Goal: Find specific page/section: Find specific page/section

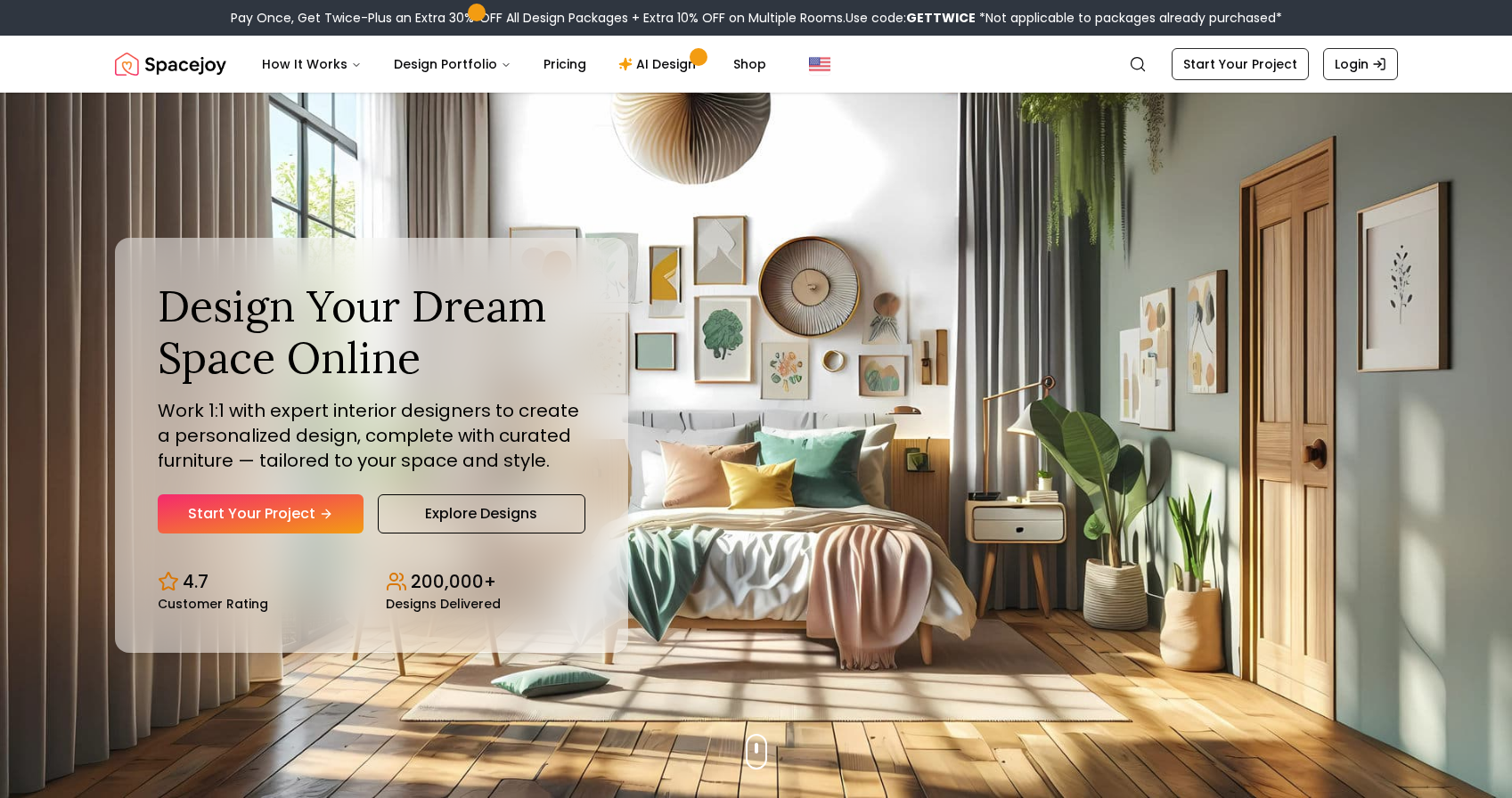
click at [1366, 61] on link "Login" at bounding box center [1360, 63] width 75 height 32
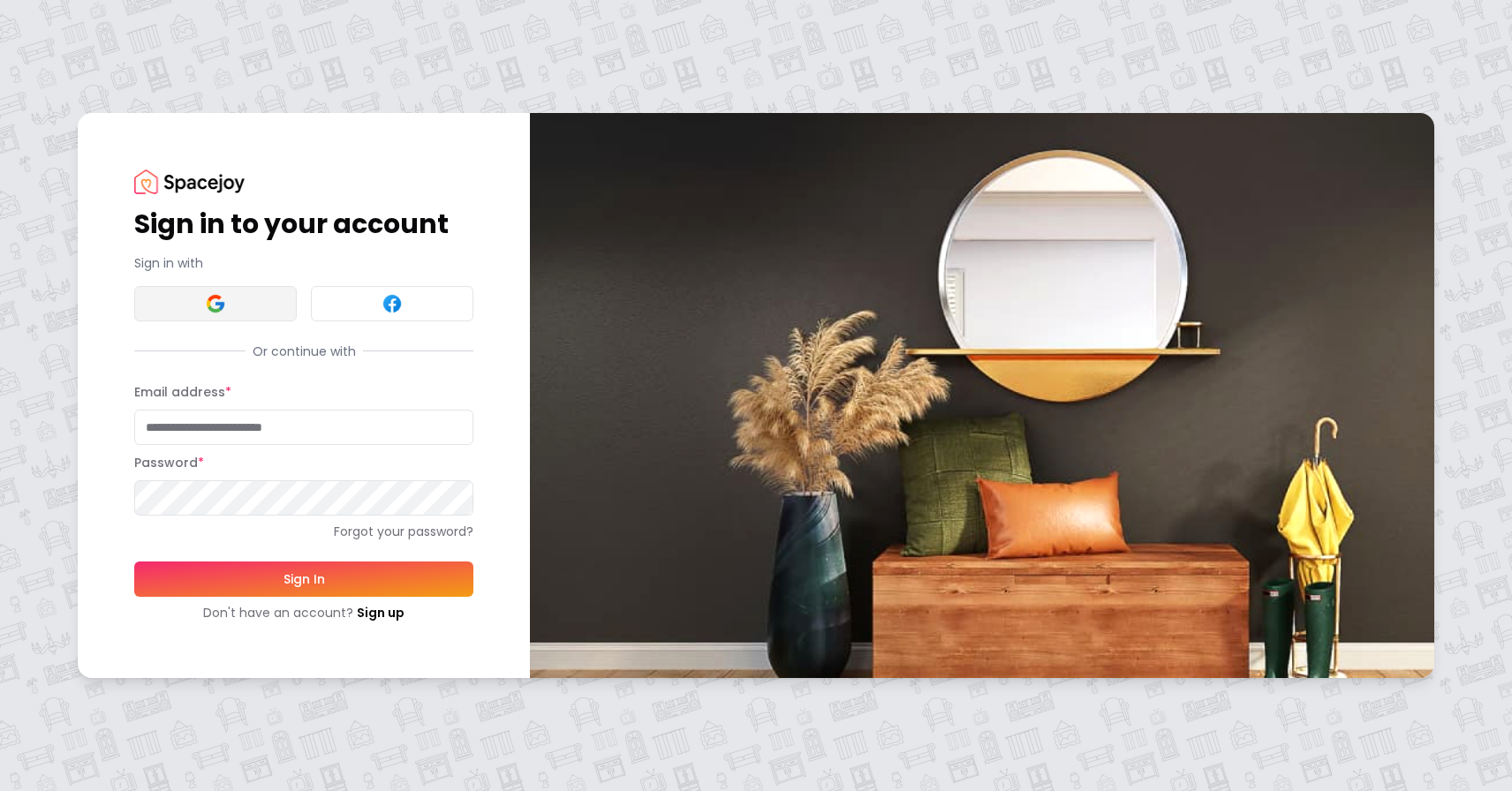
click at [198, 299] on button at bounding box center [215, 303] width 162 height 35
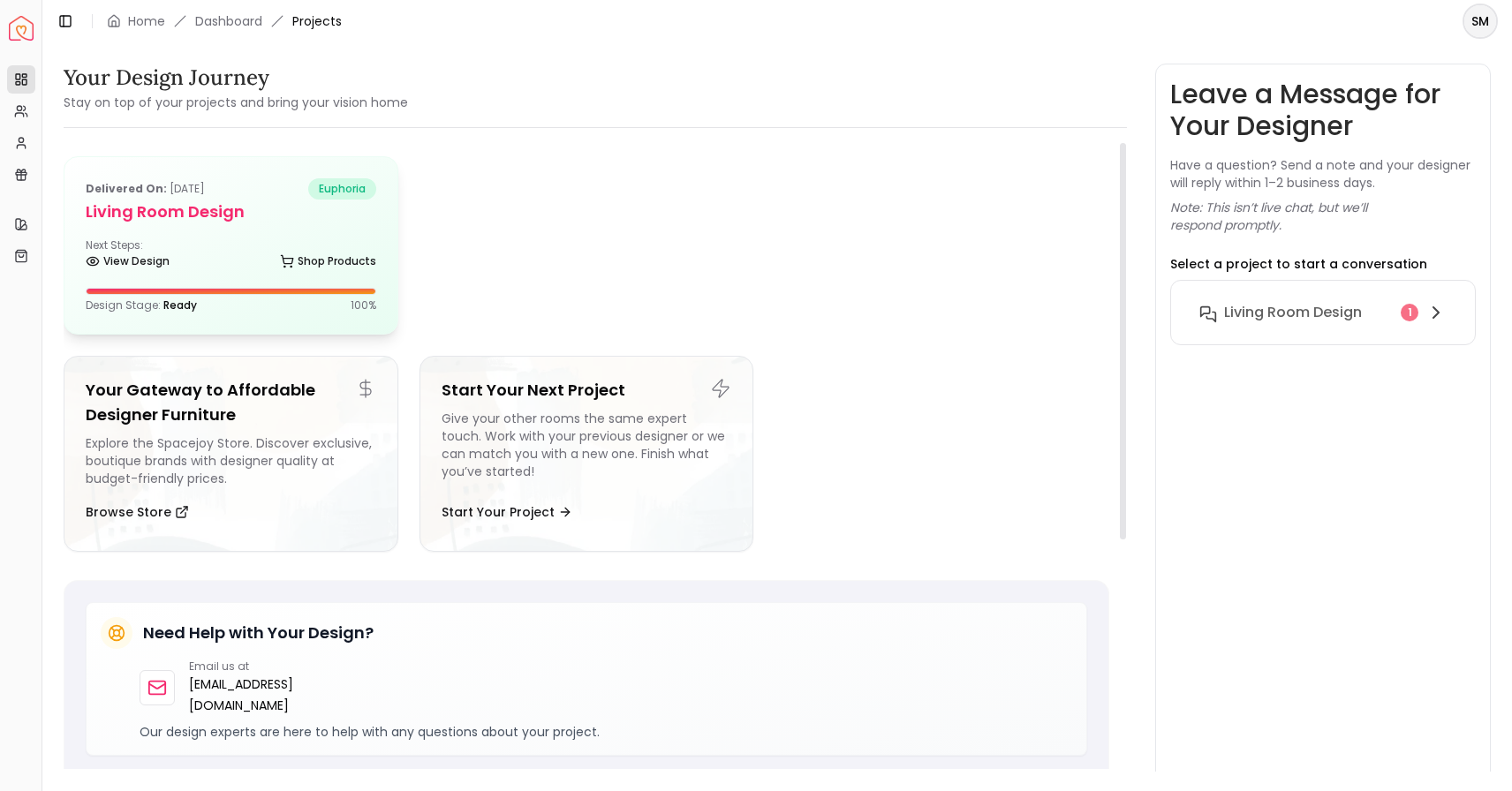
click at [140, 219] on h5 "Living Room design" at bounding box center [231, 212] width 290 height 25
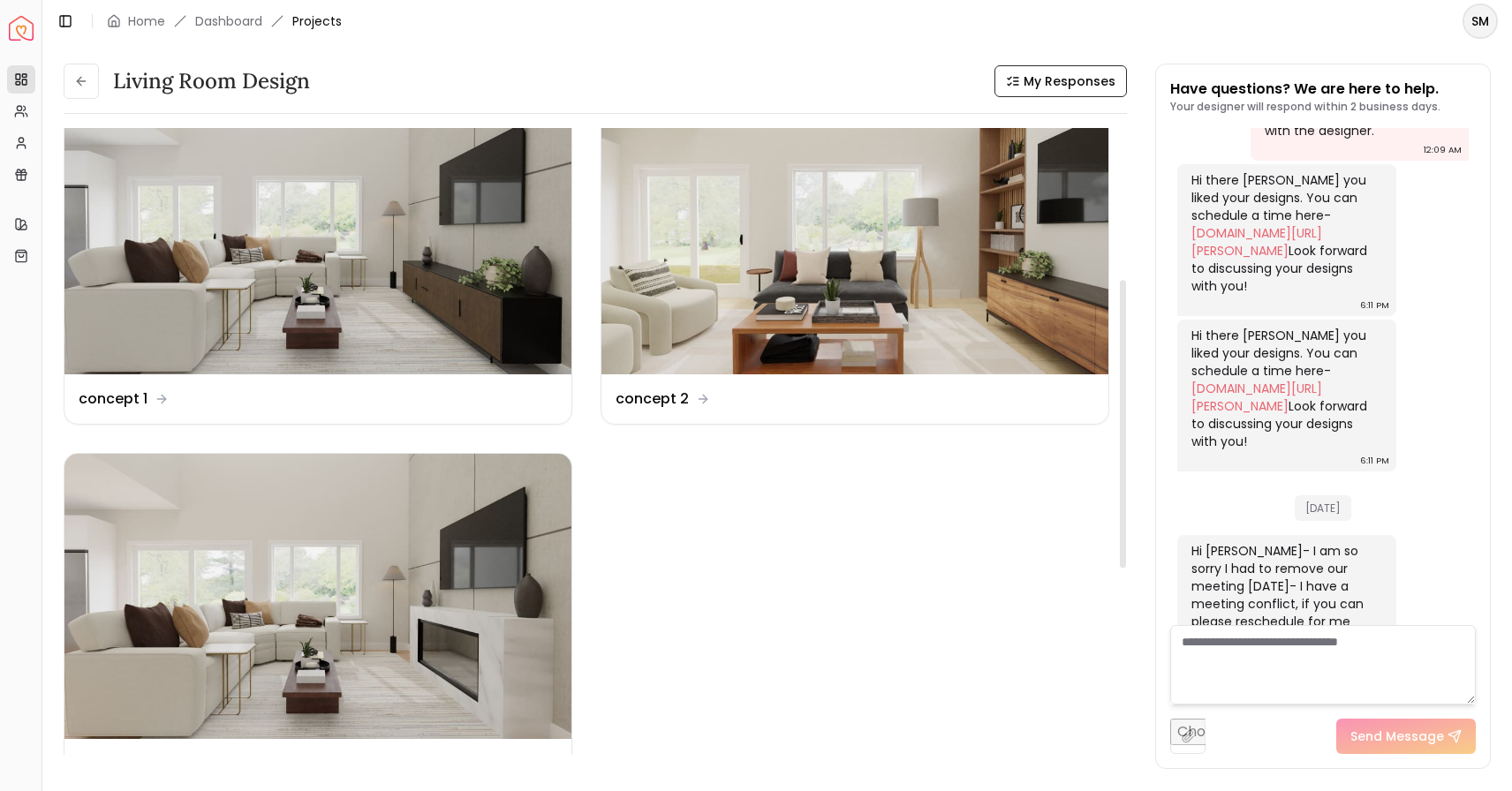
scroll to position [330, 0]
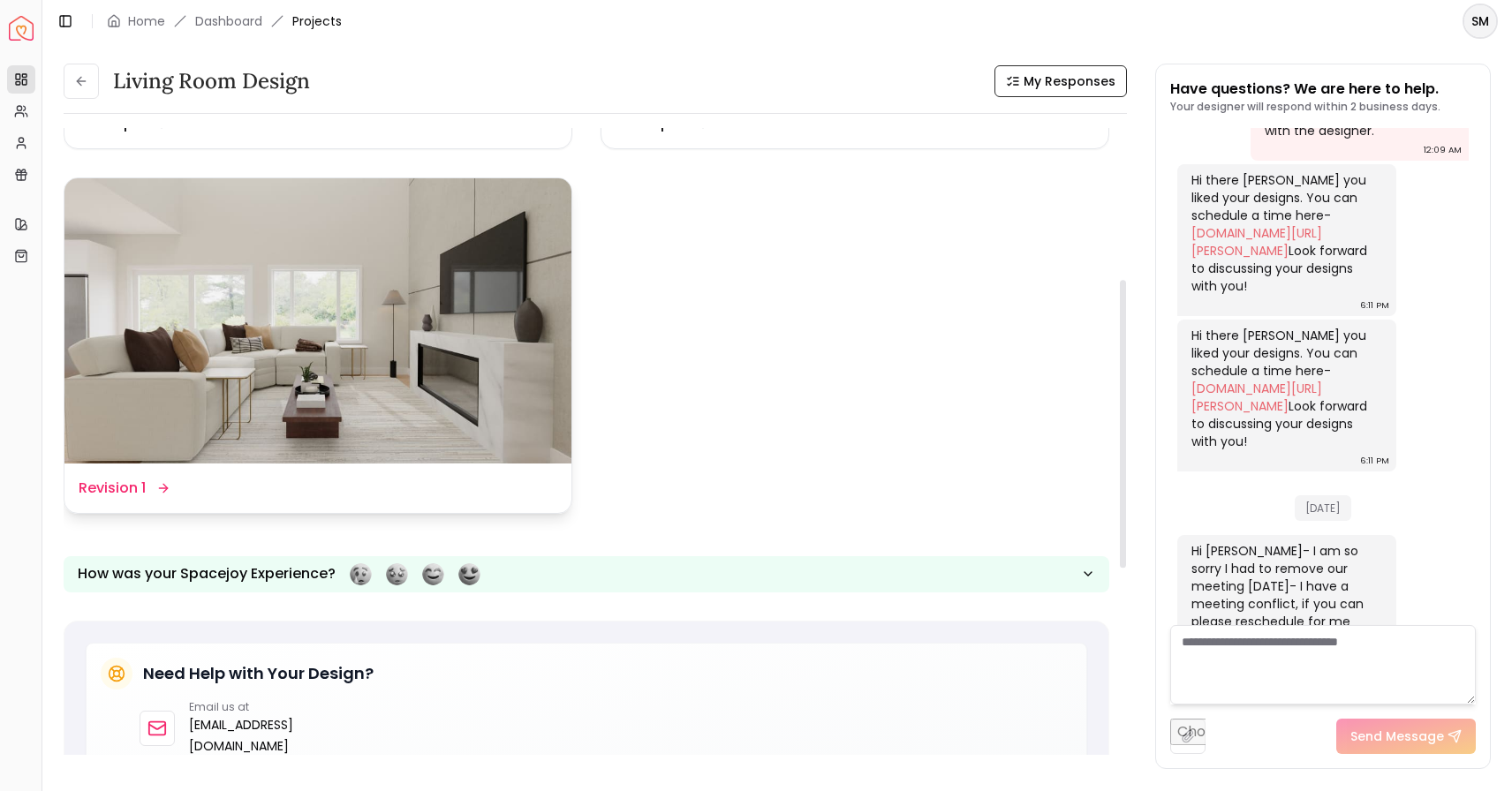
click at [402, 325] on img at bounding box center [318, 321] width 507 height 285
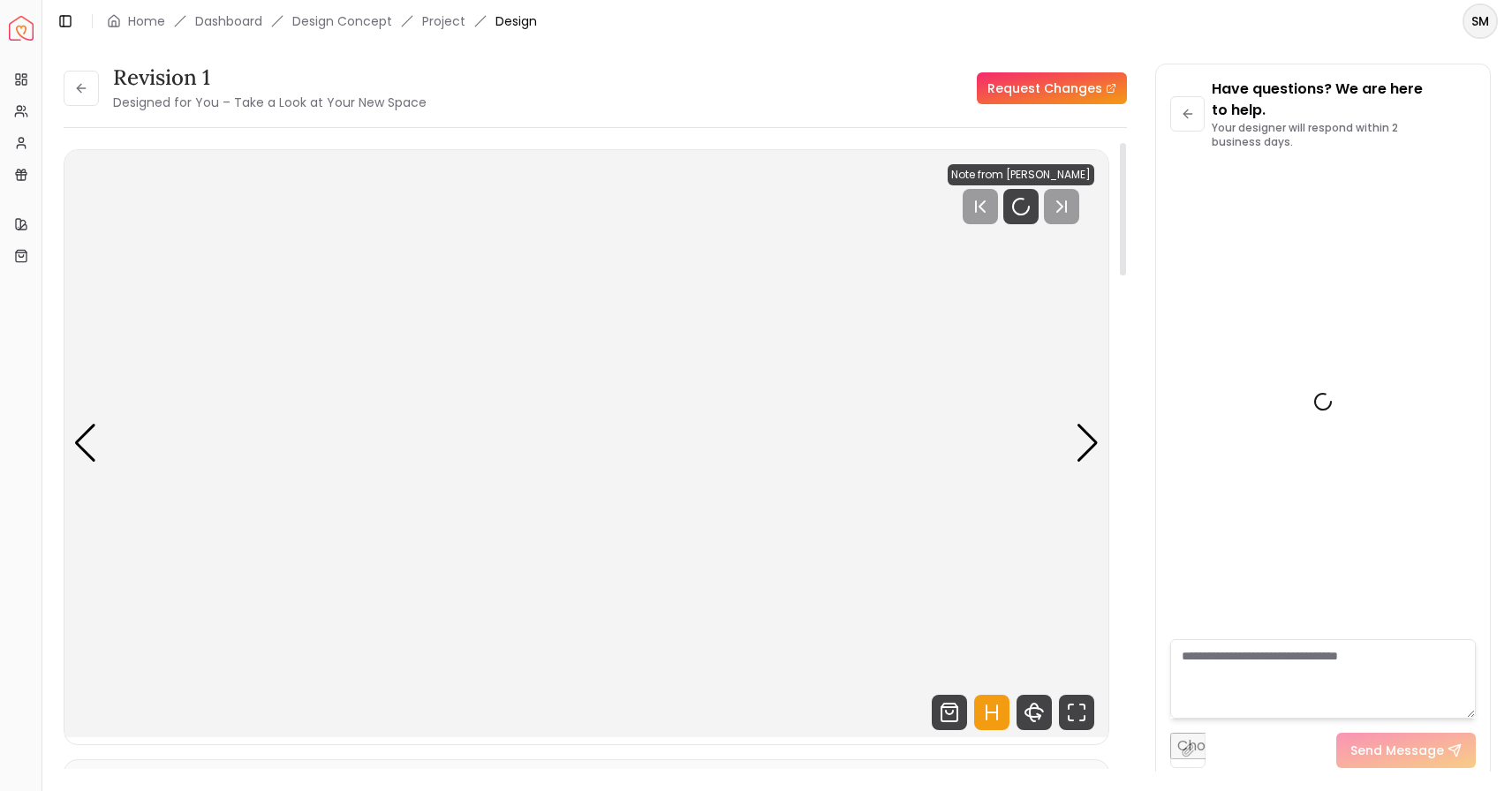
scroll to position [1061, 0]
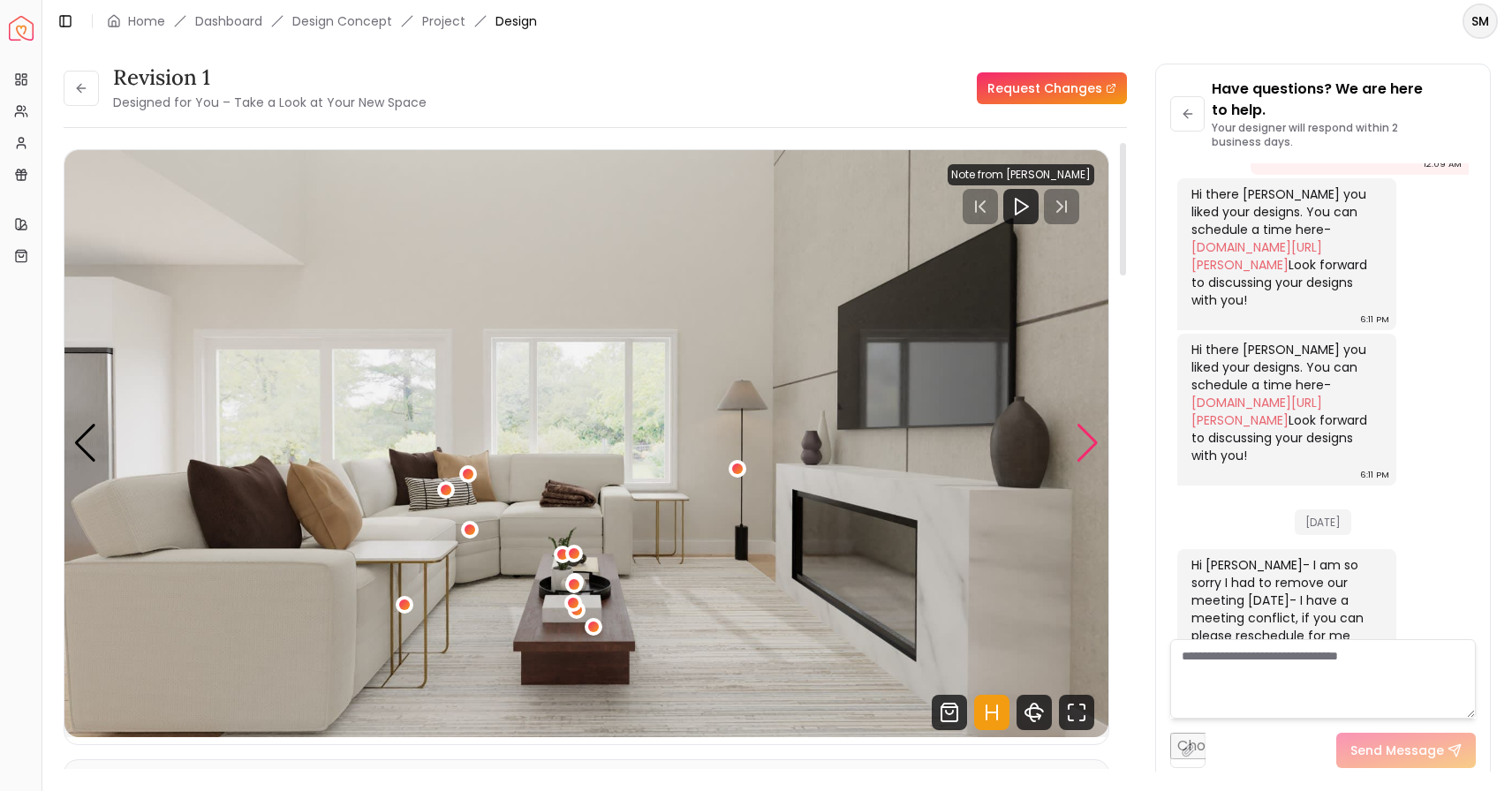
click at [1084, 442] on div "Next slide" at bounding box center [1088, 443] width 24 height 39
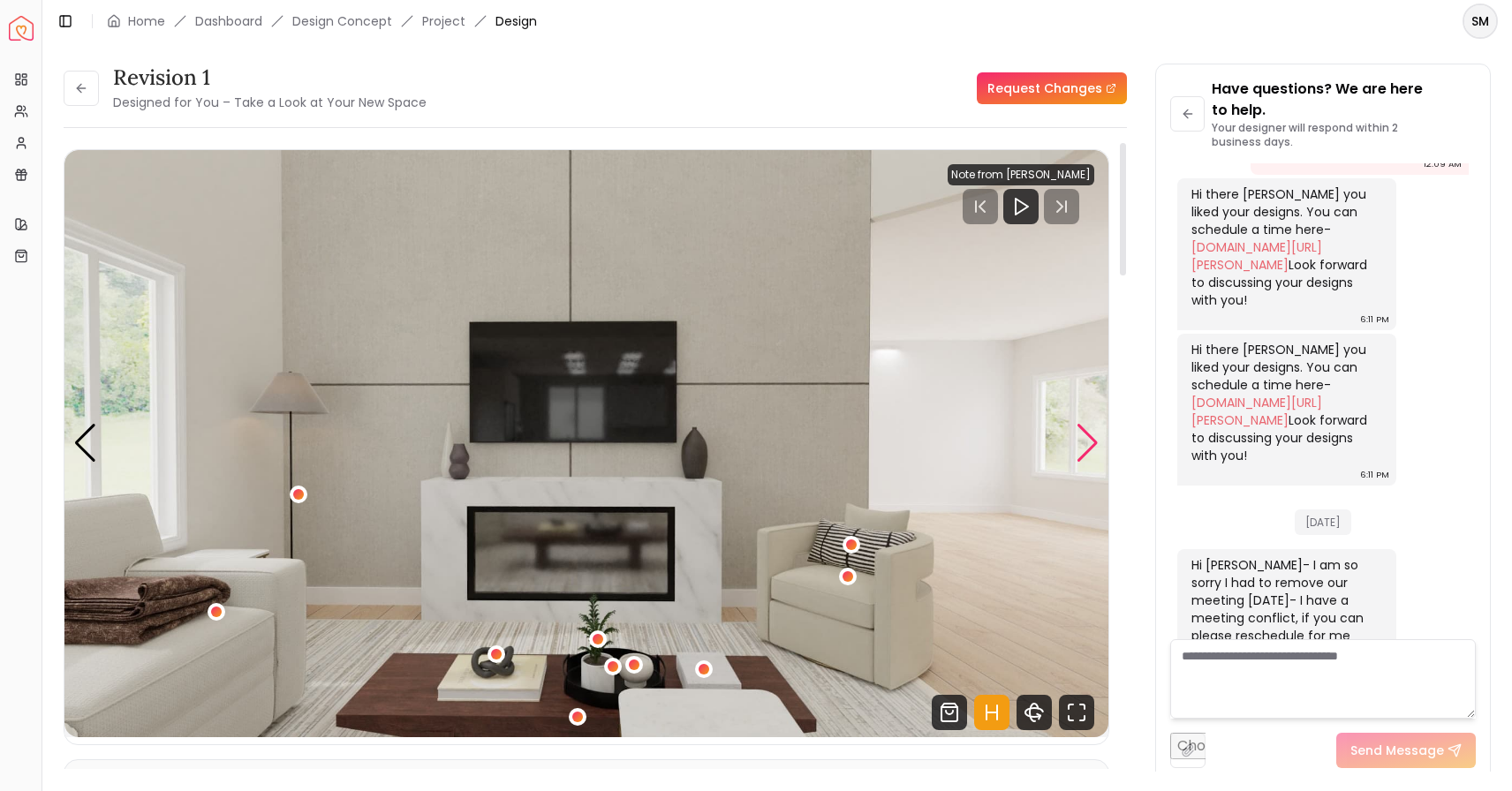
click at [1084, 442] on div "Next slide" at bounding box center [1088, 443] width 24 height 39
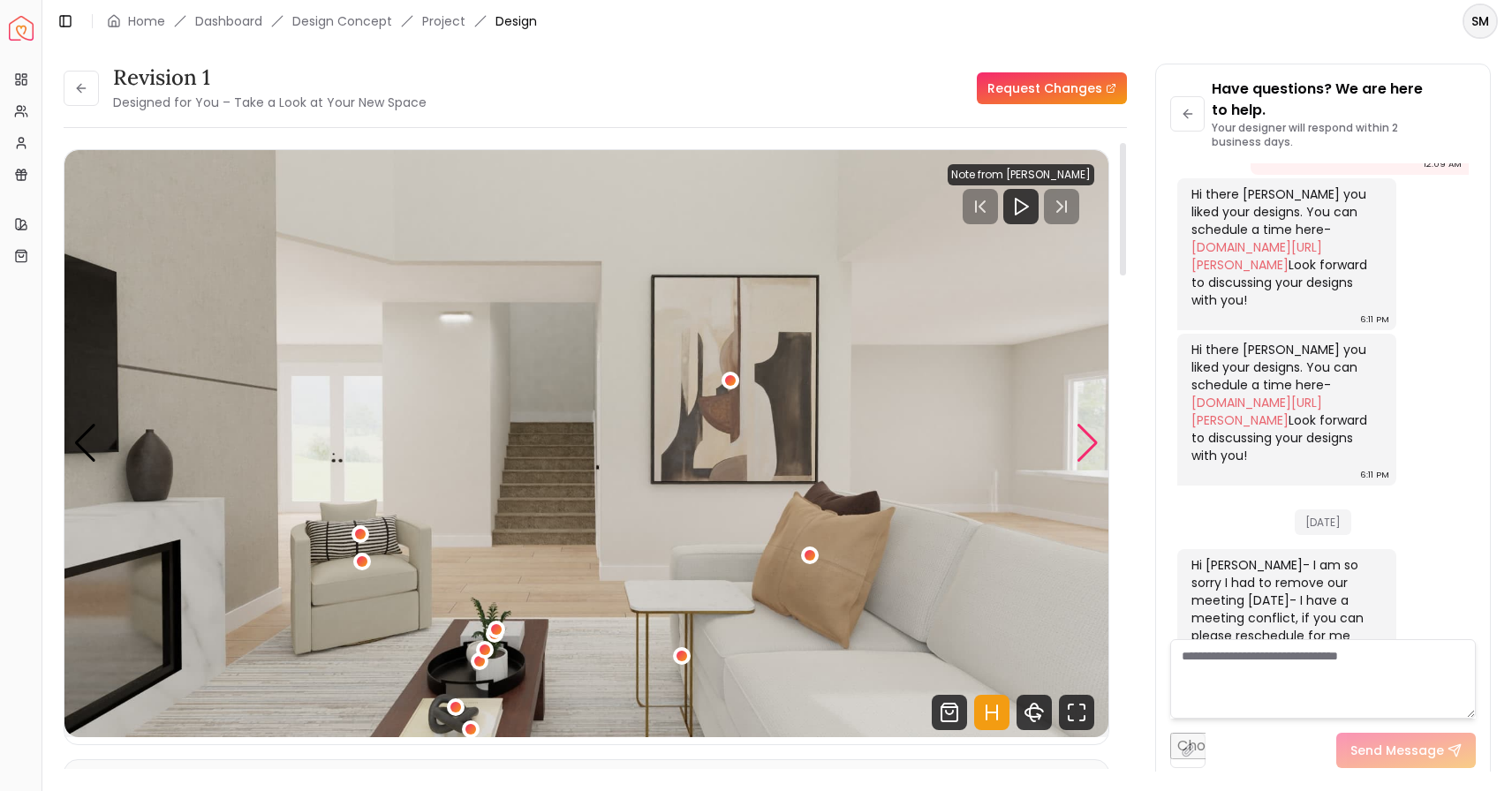
click at [1084, 442] on div "Next slide" at bounding box center [1088, 443] width 24 height 39
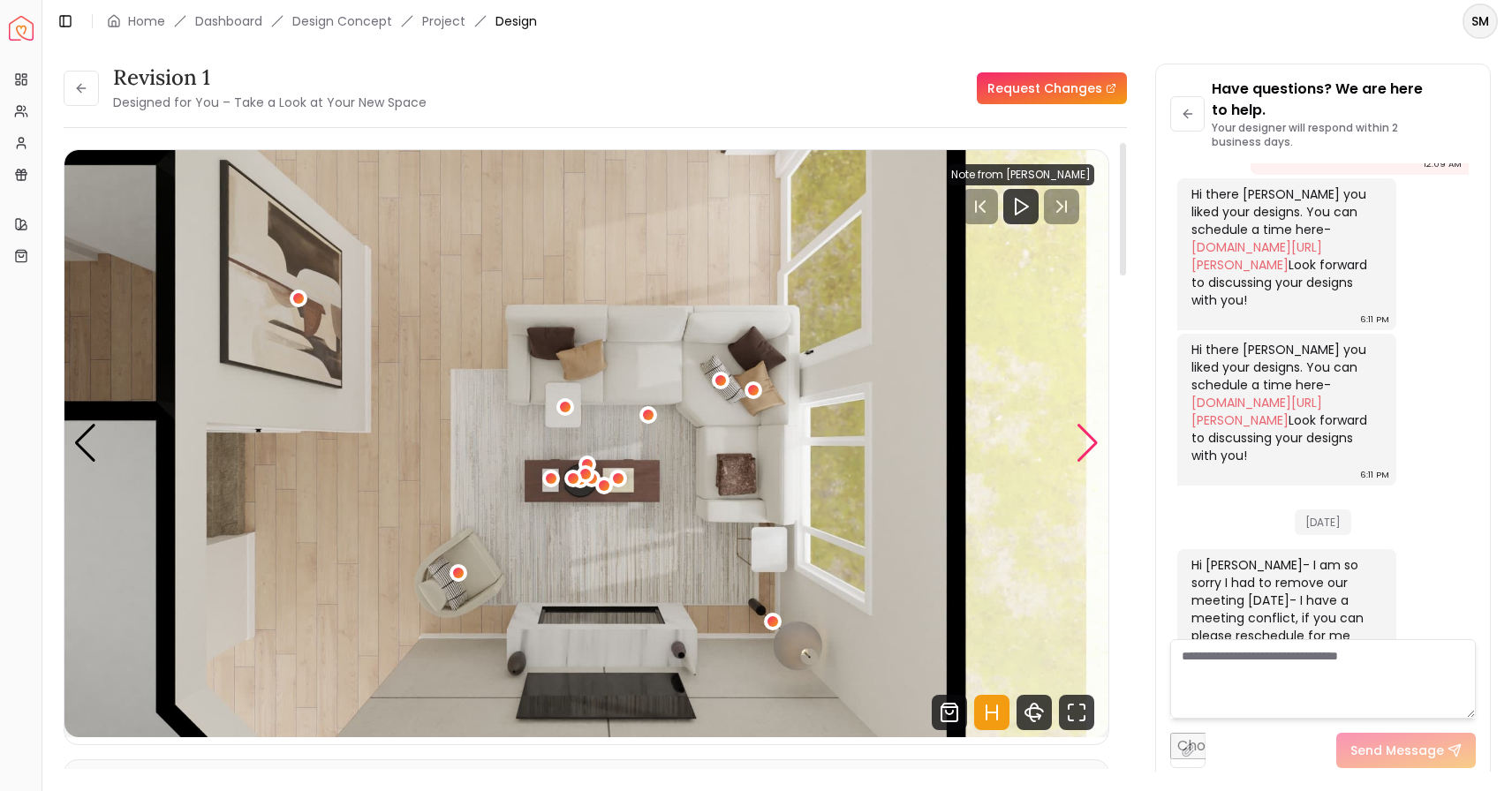
click at [1079, 451] on div "Next slide" at bounding box center [1088, 443] width 24 height 39
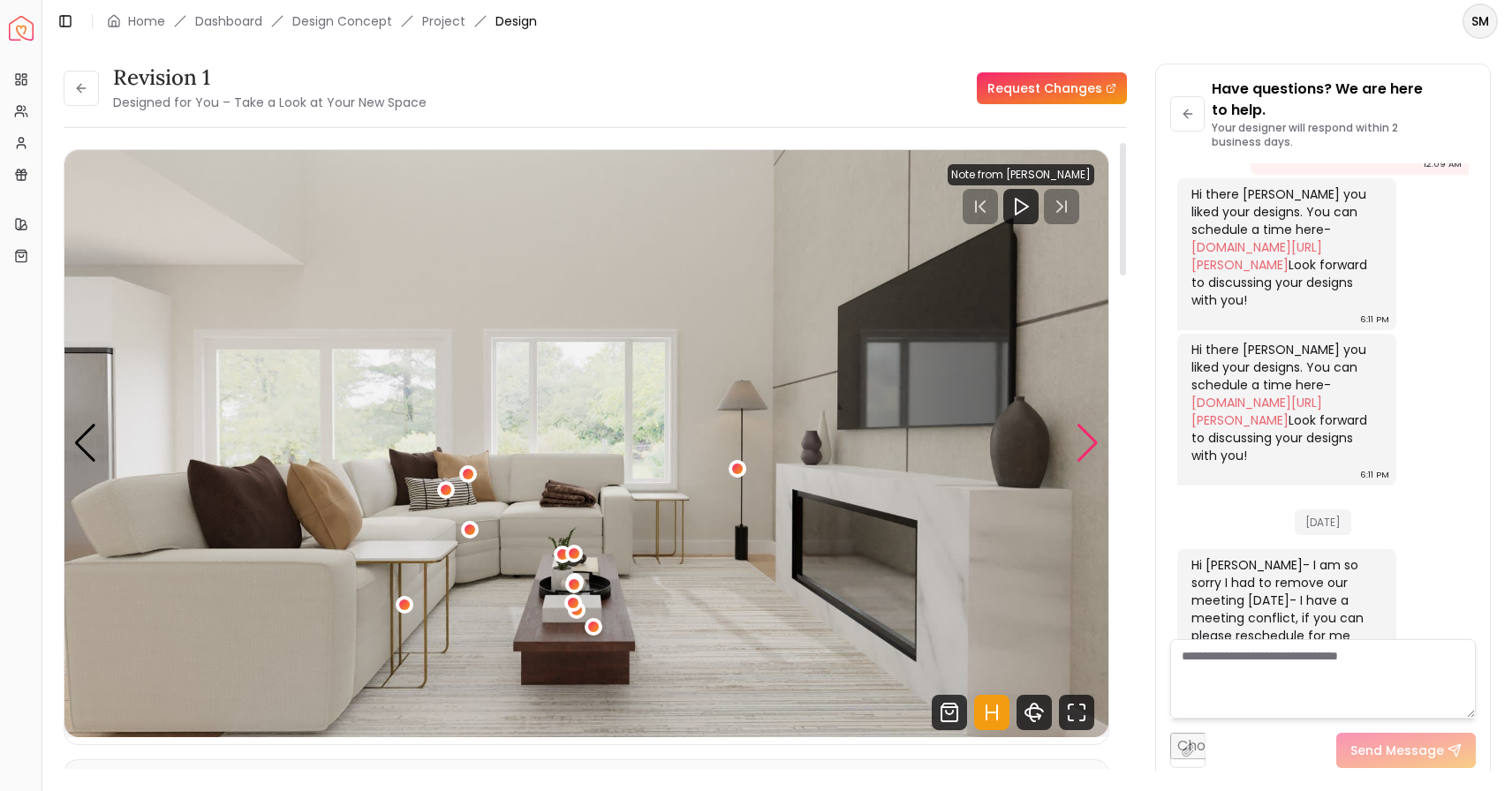
click at [1089, 451] on div "Next slide" at bounding box center [1088, 443] width 24 height 39
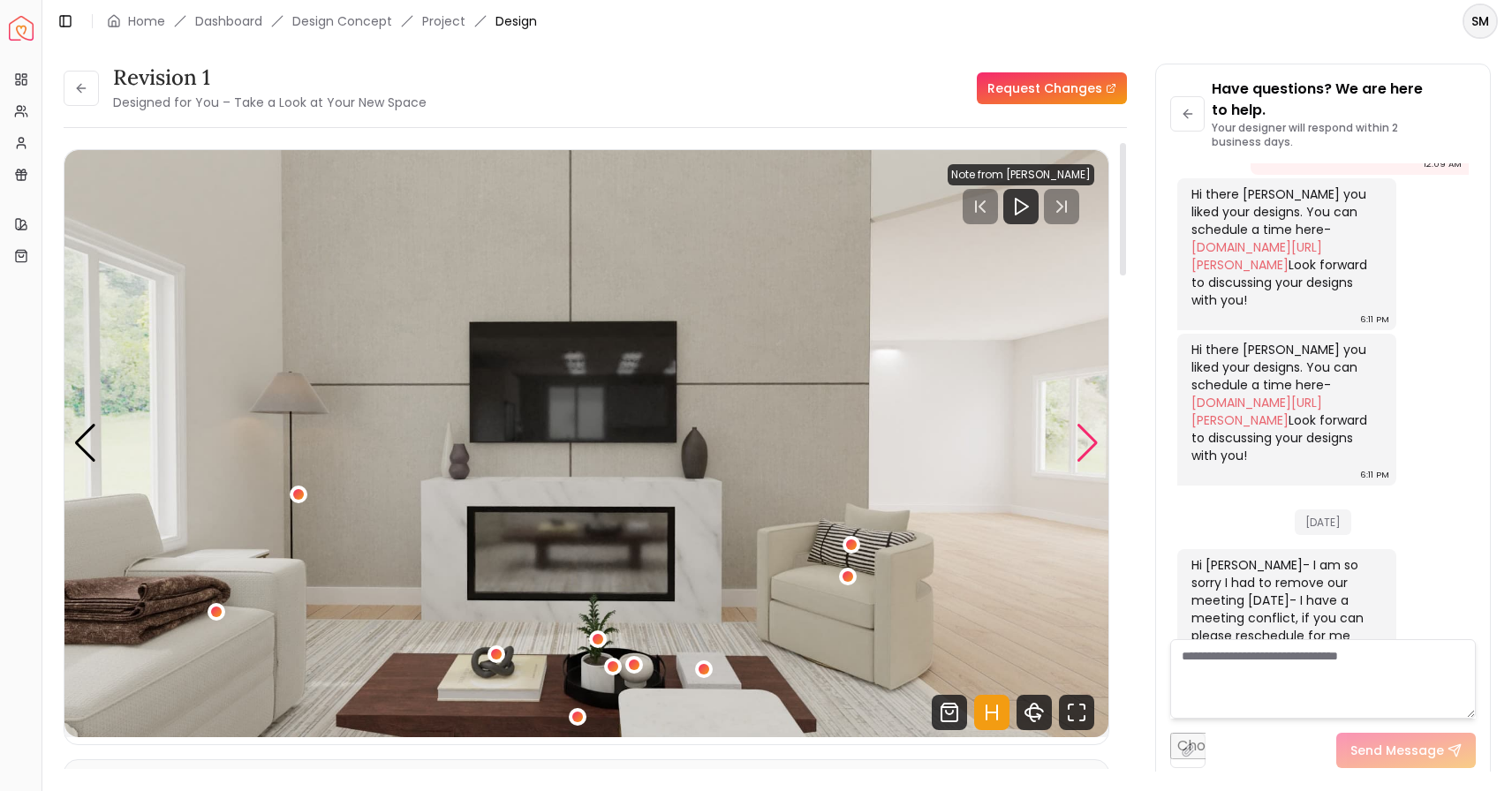
click at [1089, 451] on div "Next slide" at bounding box center [1088, 443] width 24 height 39
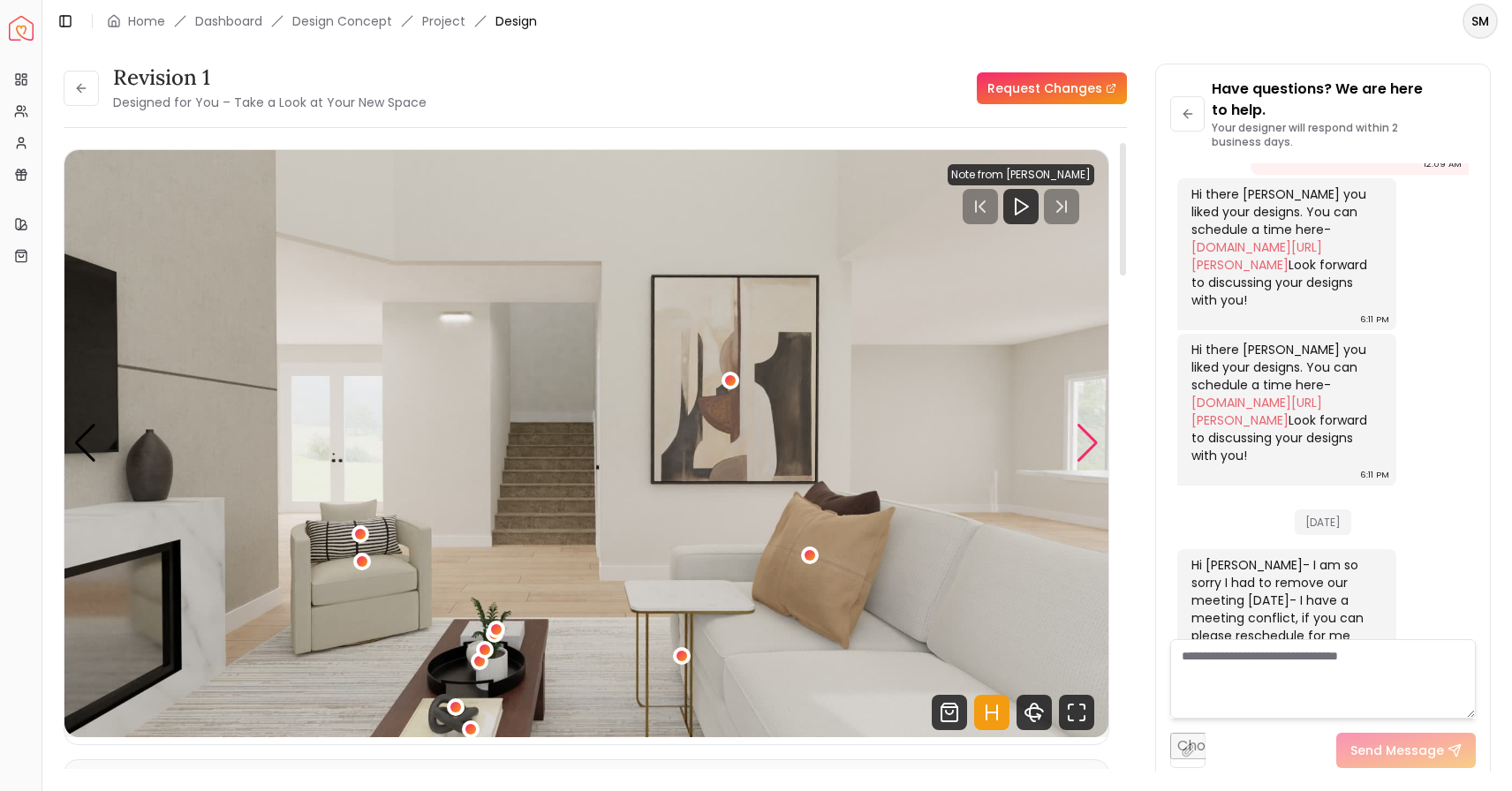
click at [1083, 447] on div "Next slide" at bounding box center [1088, 443] width 24 height 39
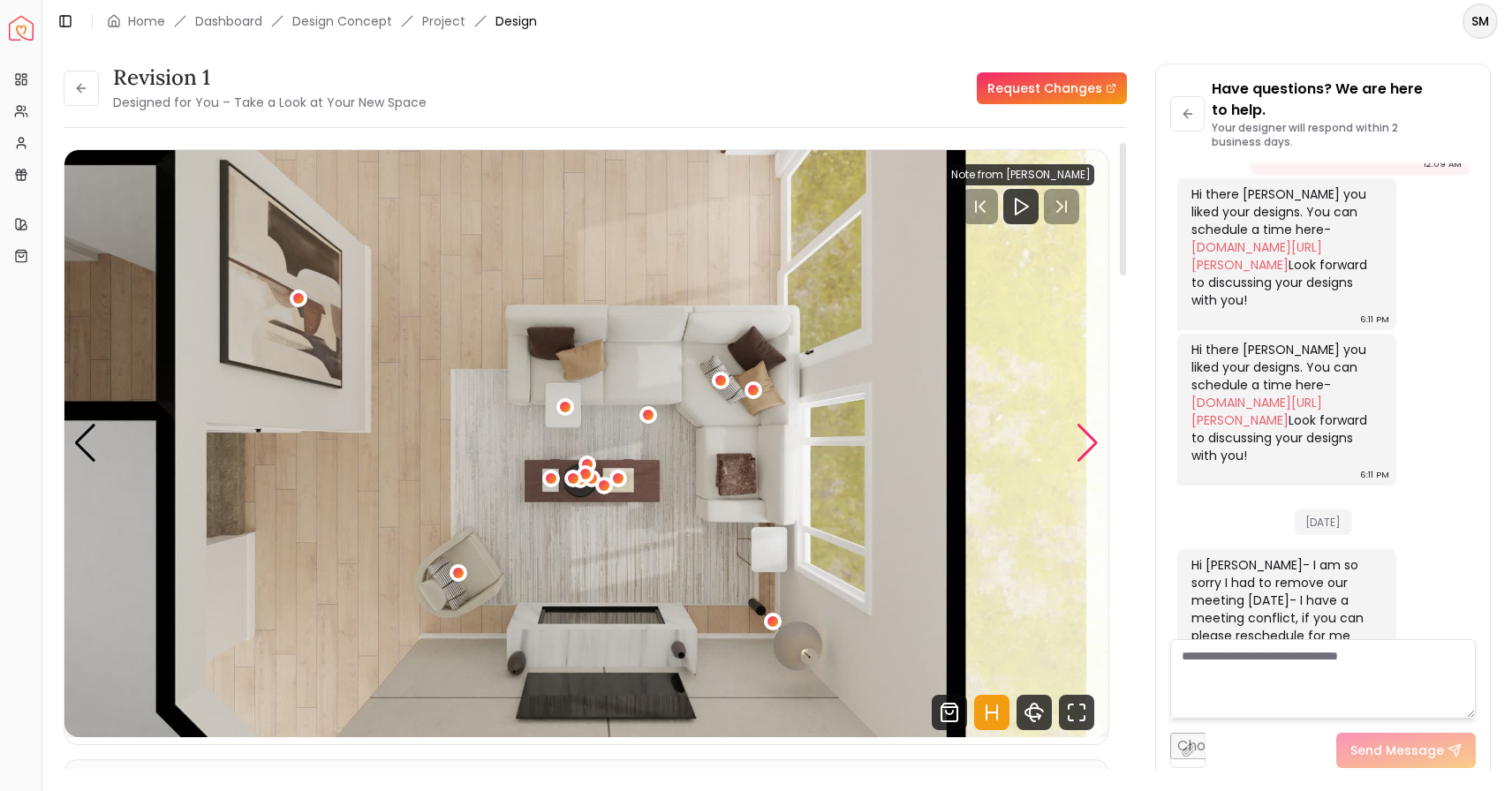
click at [1085, 437] on div "Next slide" at bounding box center [1088, 443] width 24 height 39
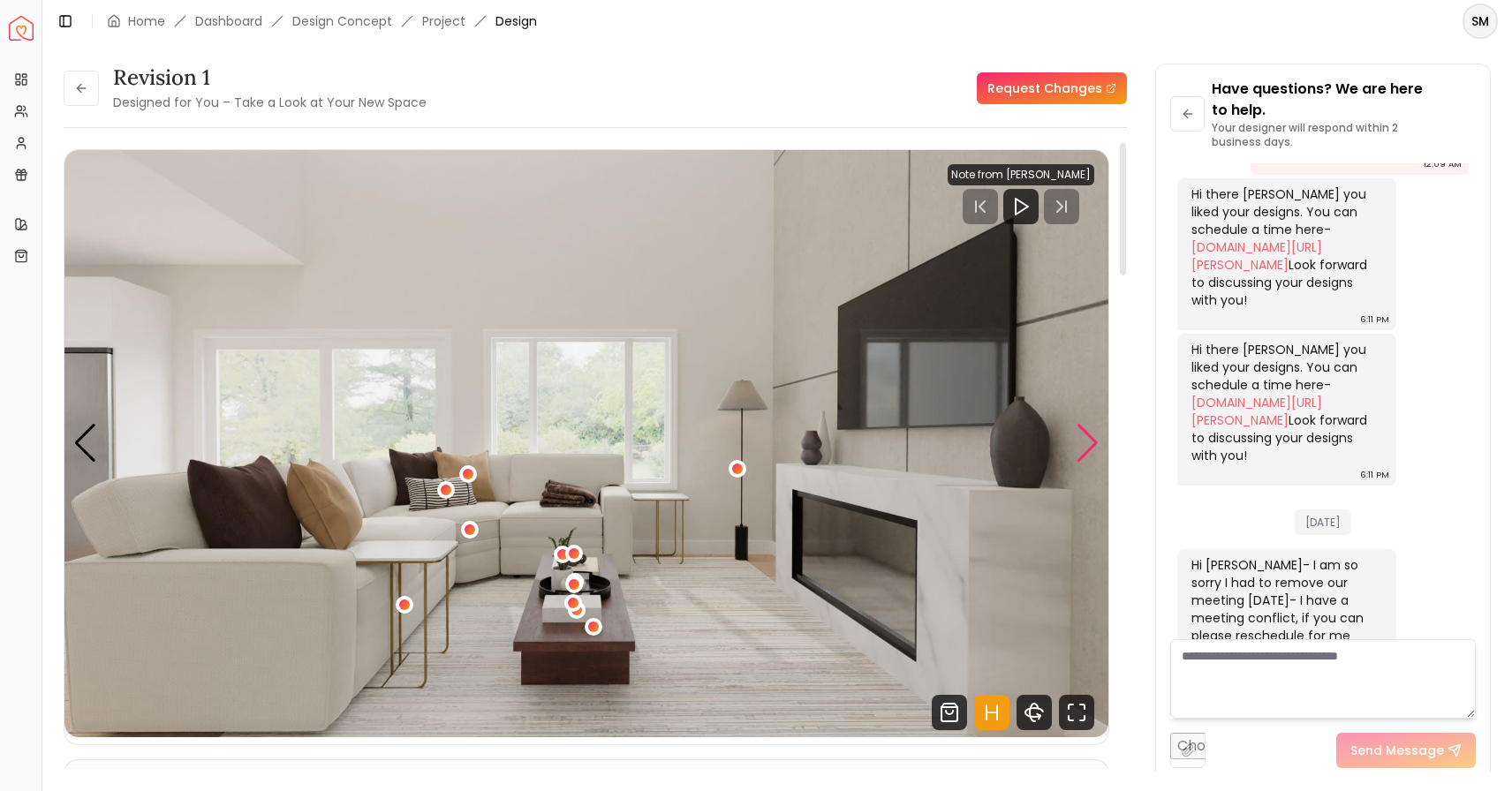
click at [1090, 436] on div "Next slide" at bounding box center [1088, 443] width 24 height 39
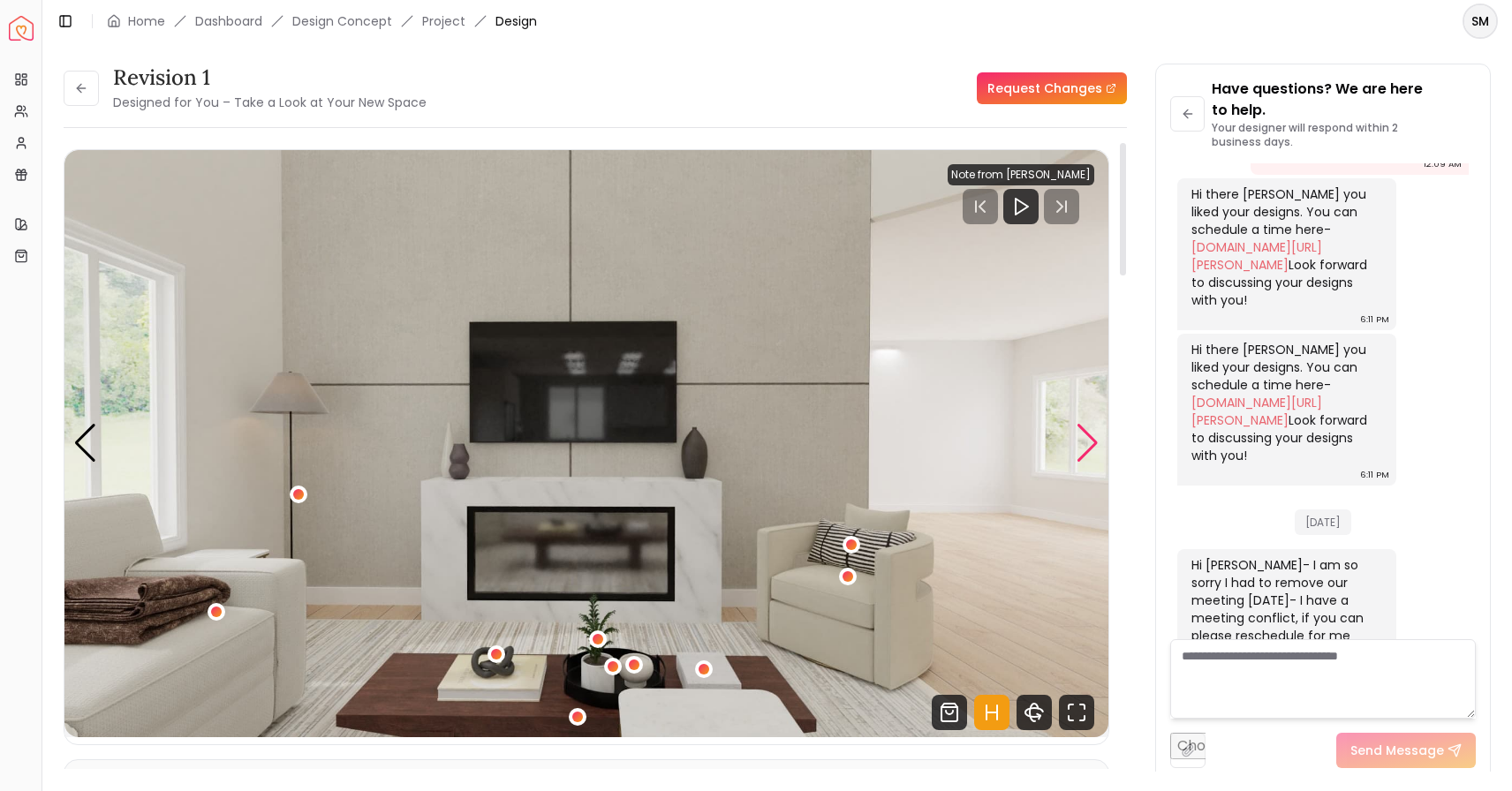
click at [1090, 436] on div "Next slide" at bounding box center [1088, 443] width 24 height 39
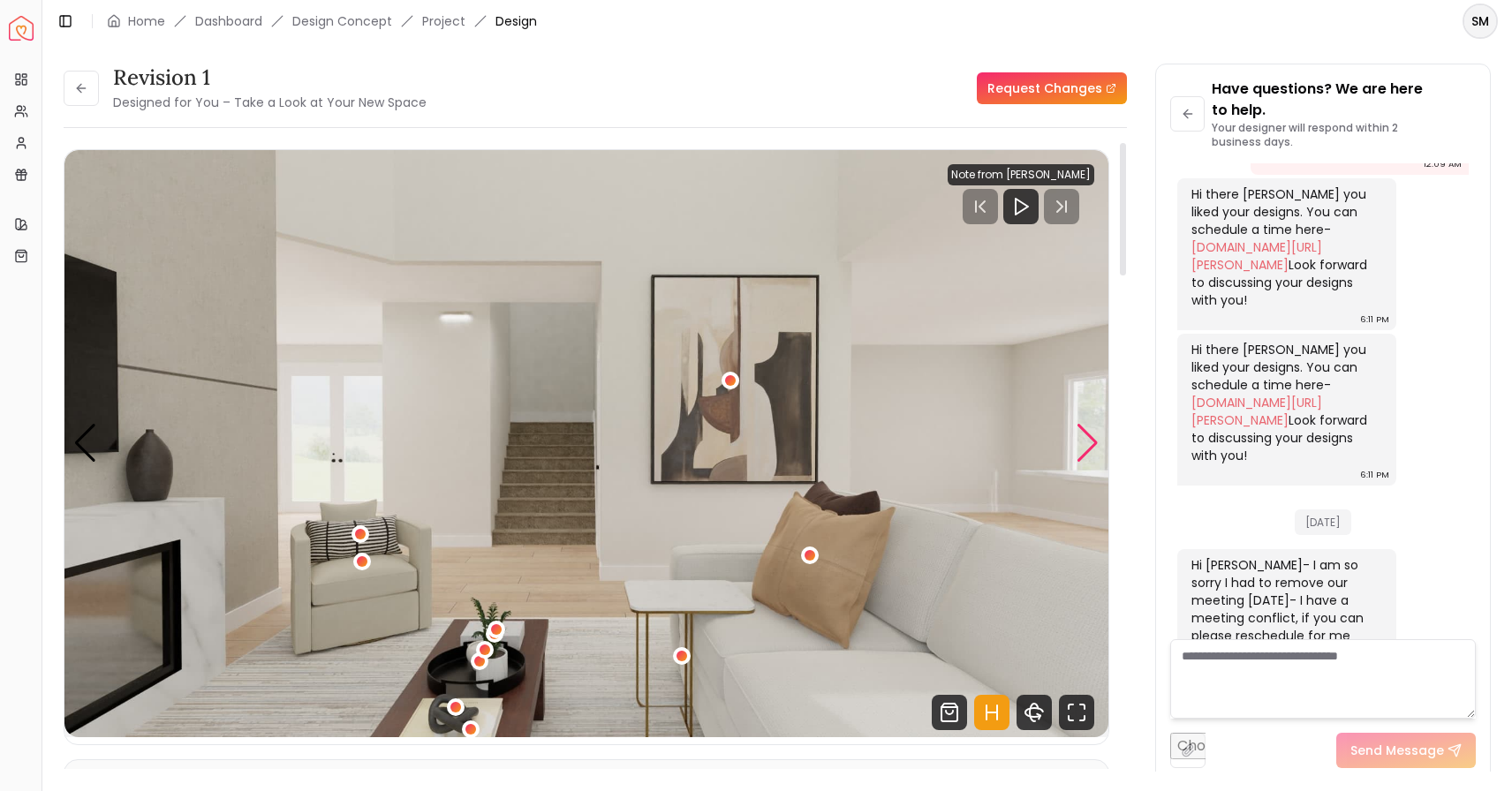
click at [1090, 436] on div "Next slide" at bounding box center [1088, 443] width 24 height 39
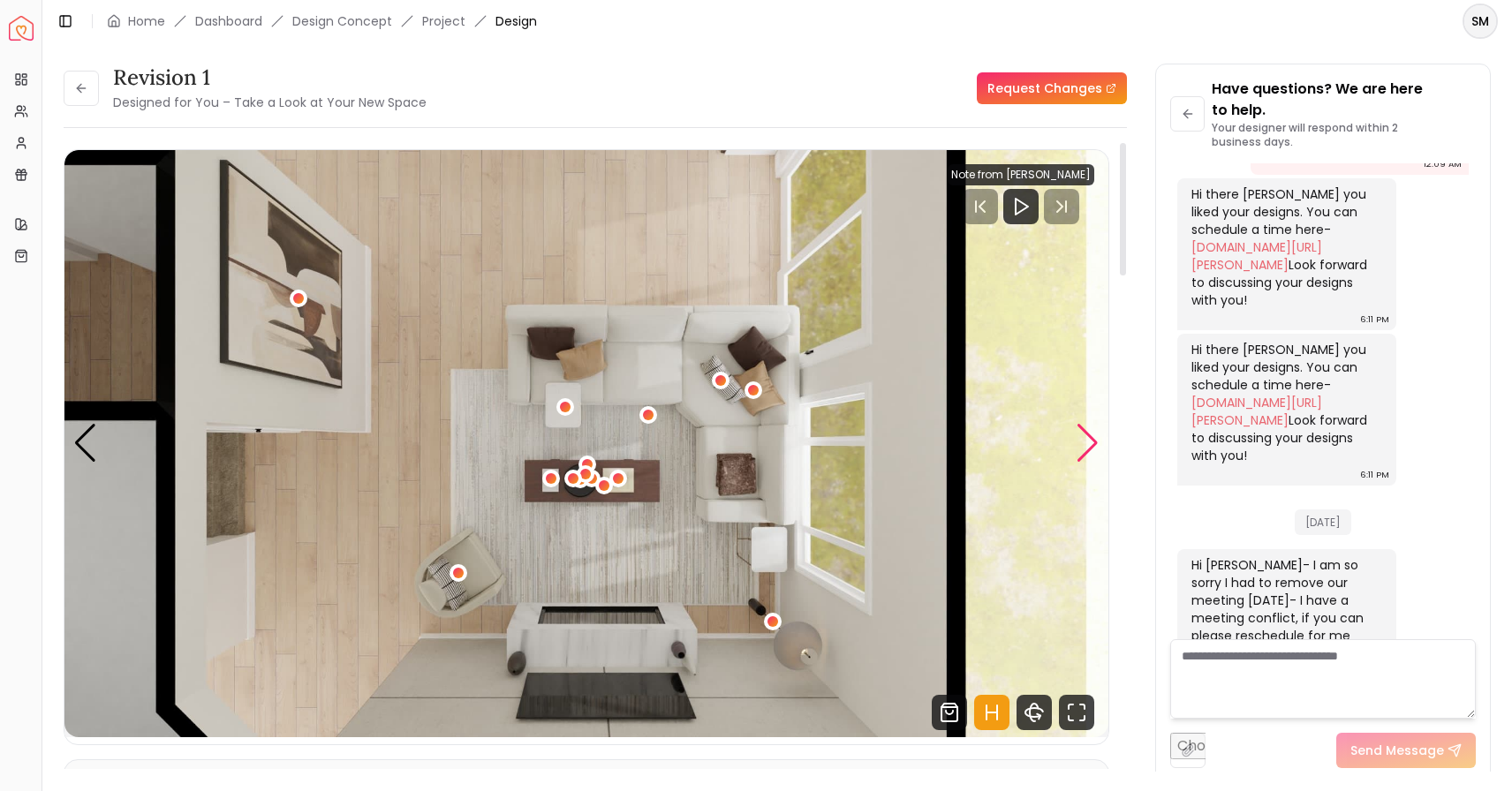
click at [1091, 436] on div "Next slide" at bounding box center [1088, 443] width 24 height 39
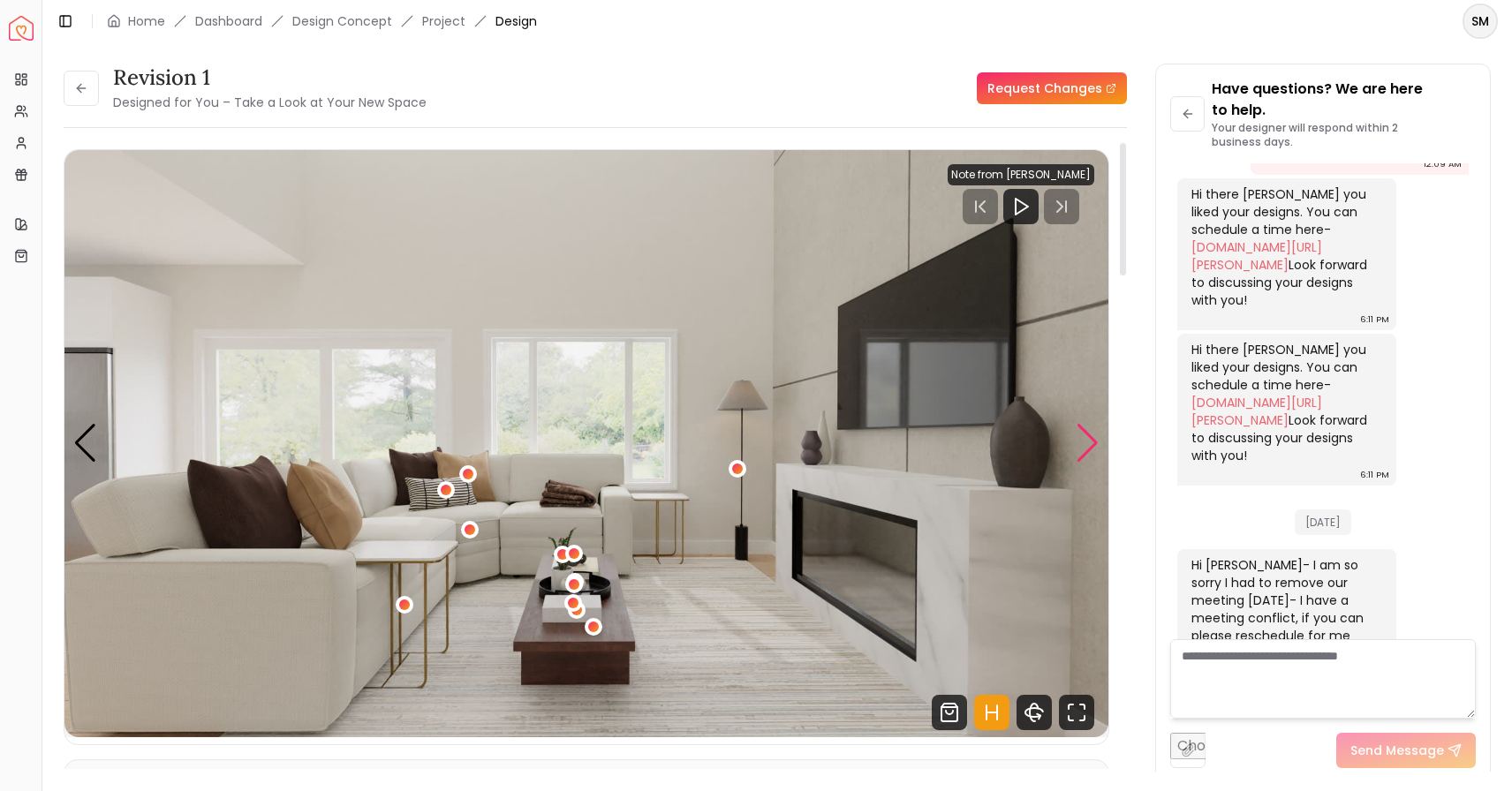
click at [1092, 440] on div "Next slide" at bounding box center [1088, 443] width 24 height 39
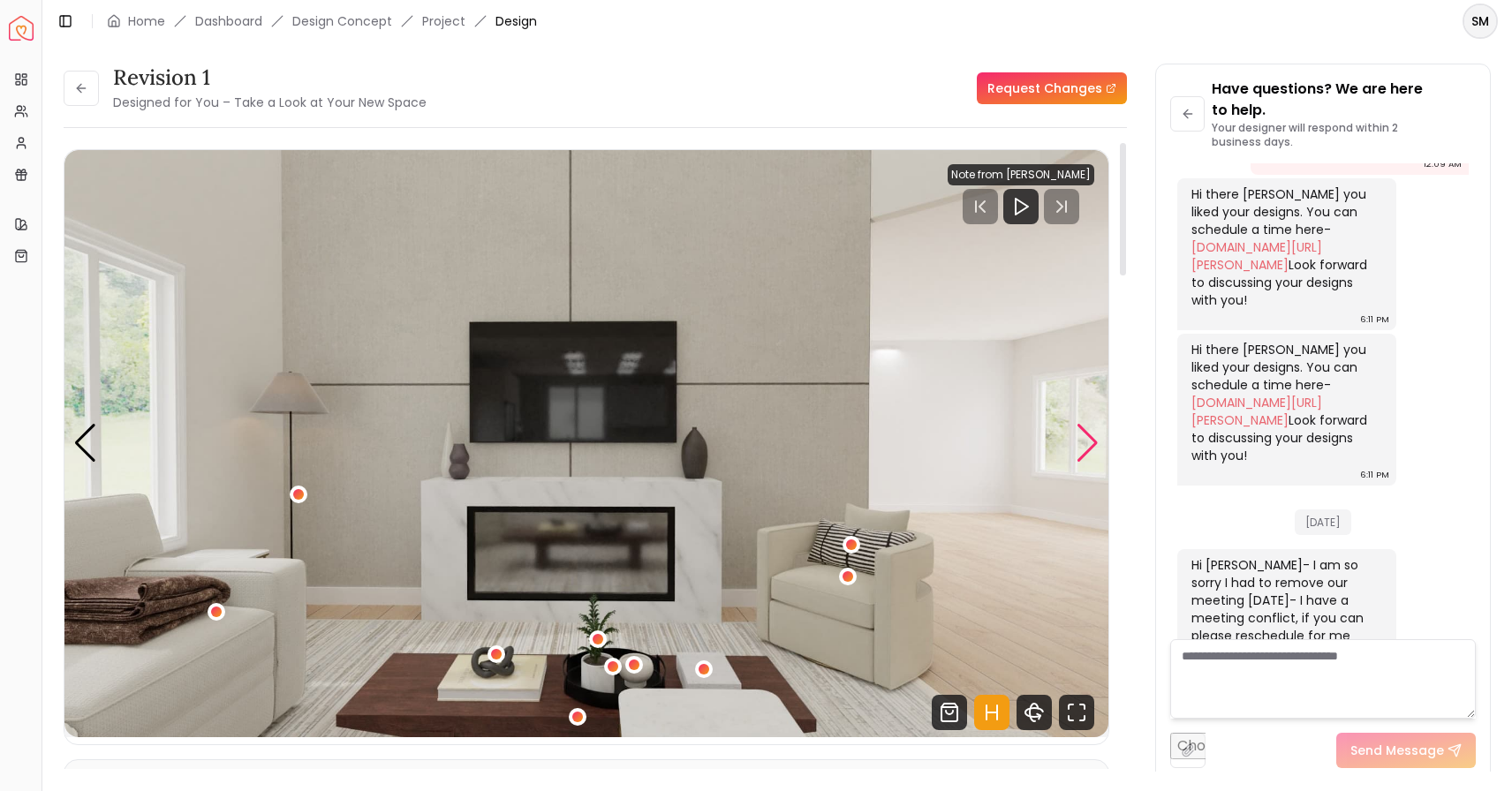
click at [1095, 439] on div "Next slide" at bounding box center [1088, 443] width 24 height 39
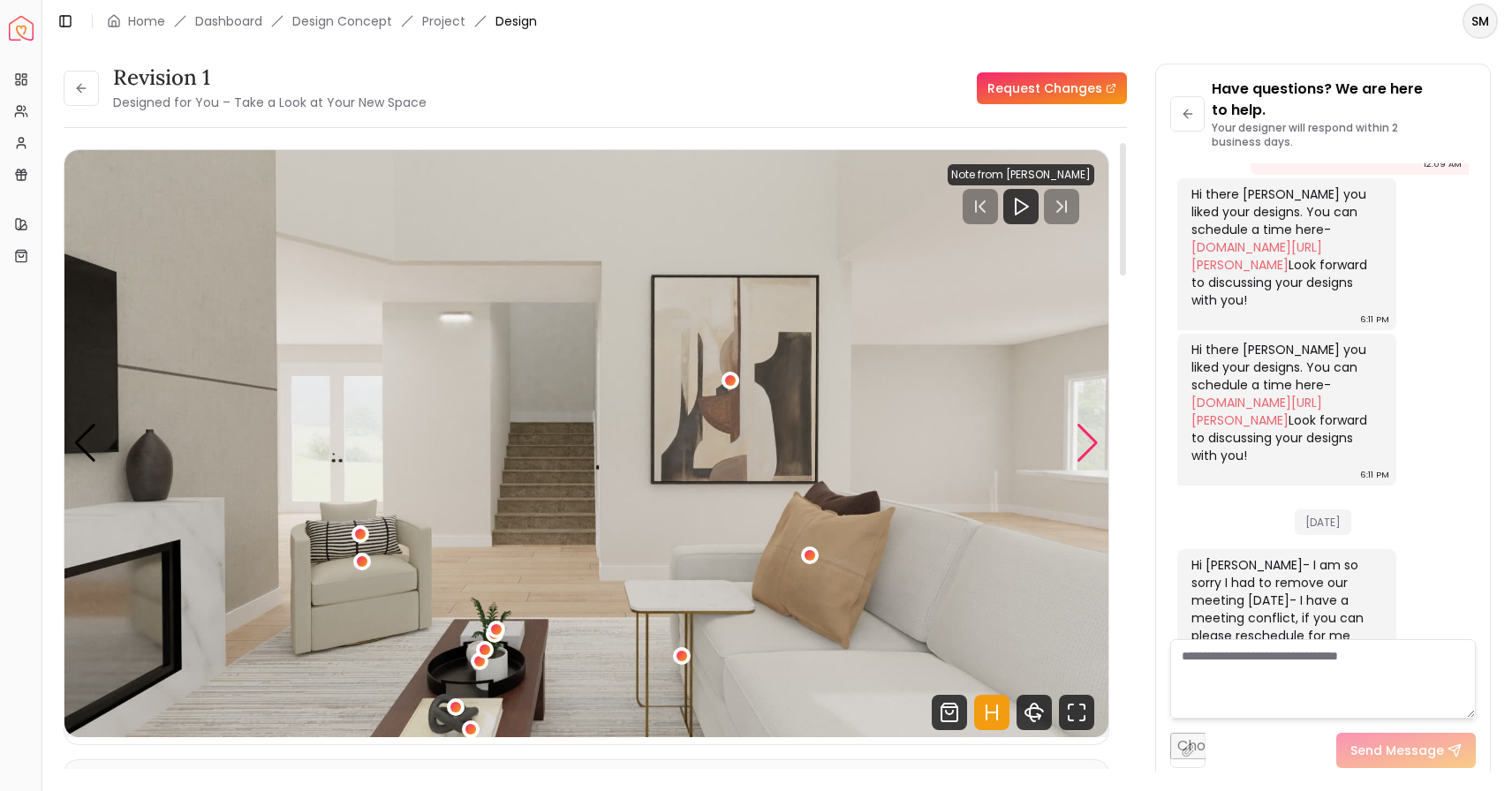
click at [1095, 439] on div "Next slide" at bounding box center [1088, 443] width 24 height 39
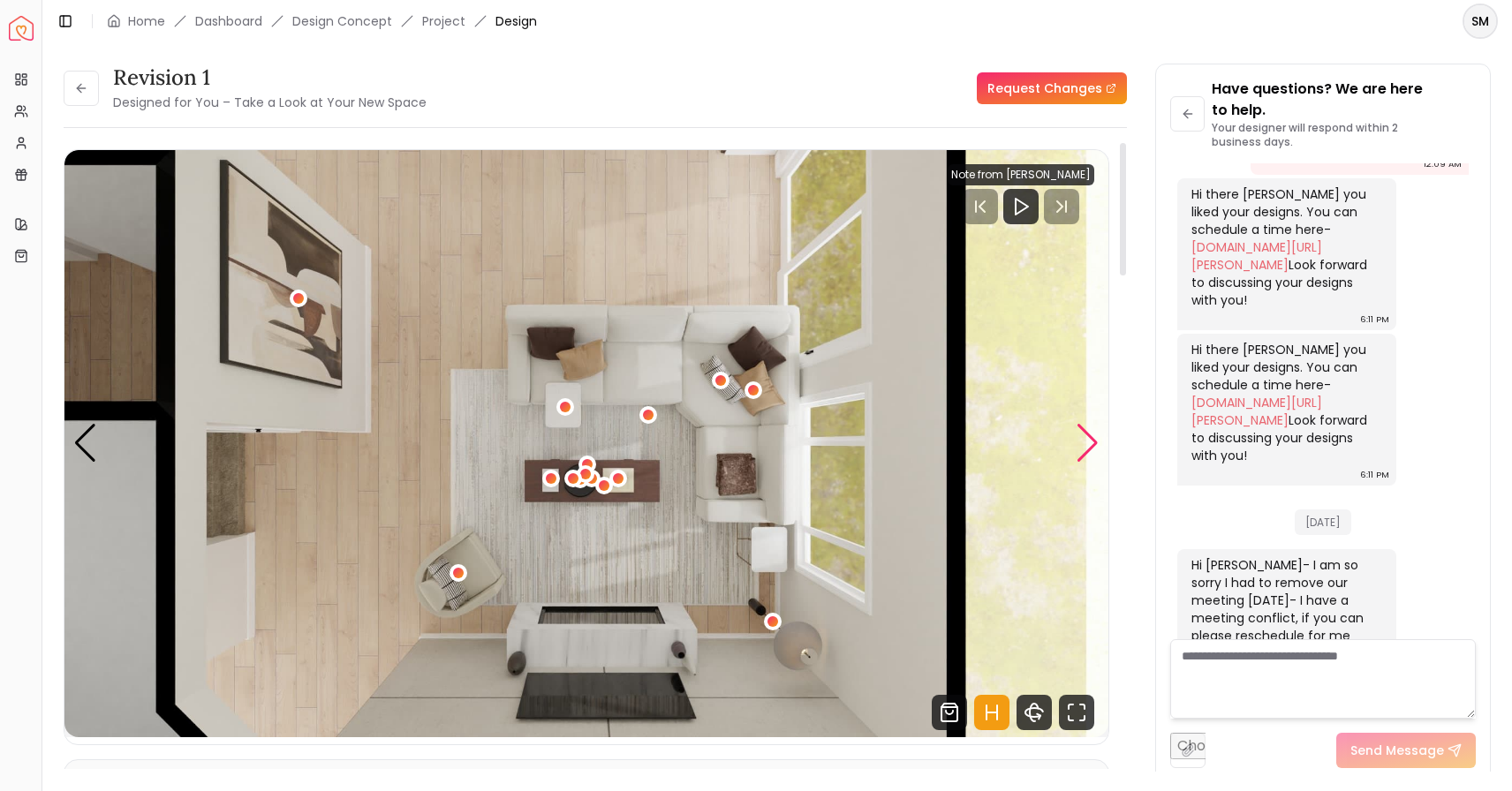
click at [1095, 439] on div "Next slide" at bounding box center [1088, 443] width 24 height 39
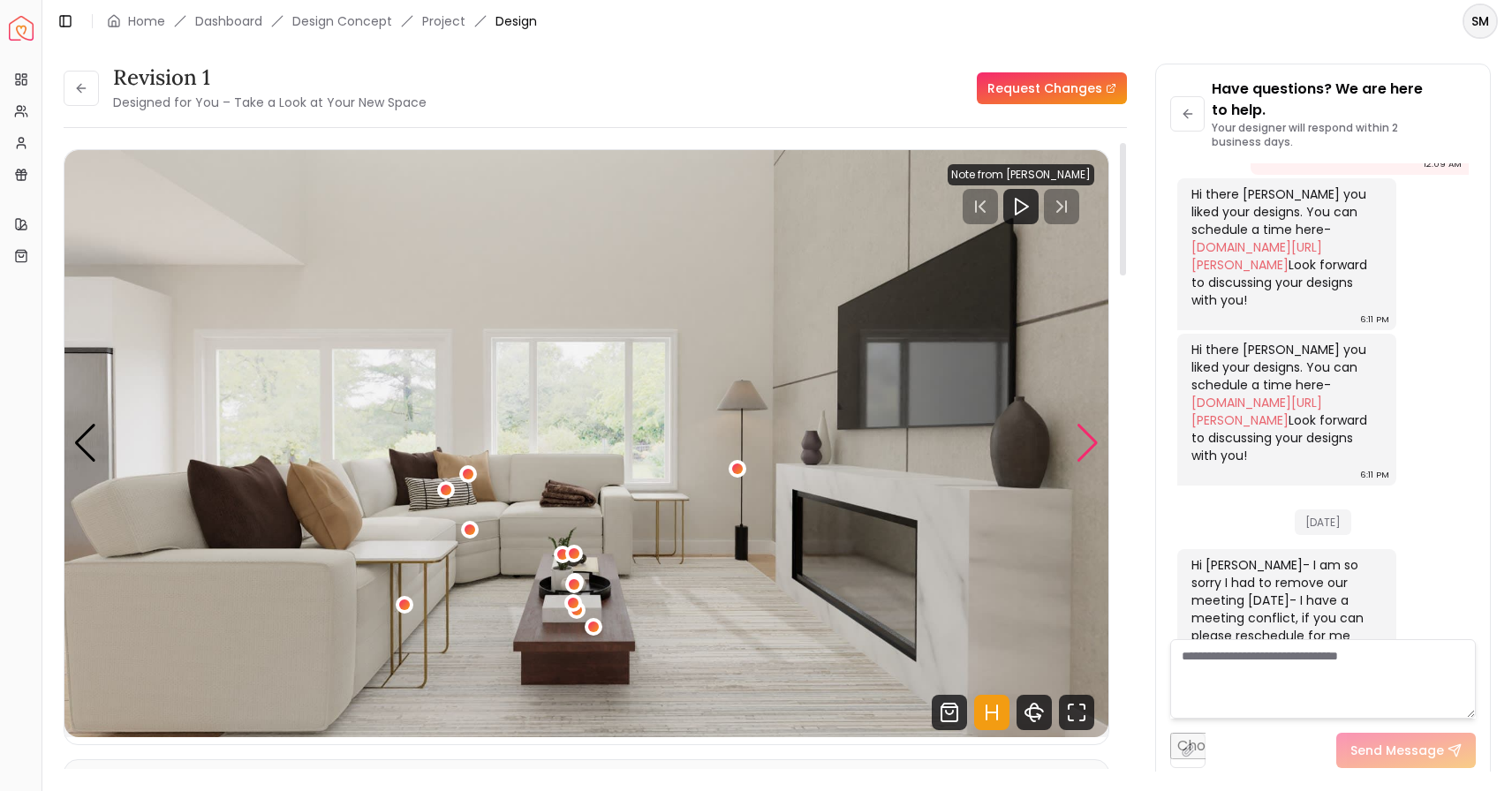
click at [1095, 439] on div "Next slide" at bounding box center [1088, 443] width 24 height 39
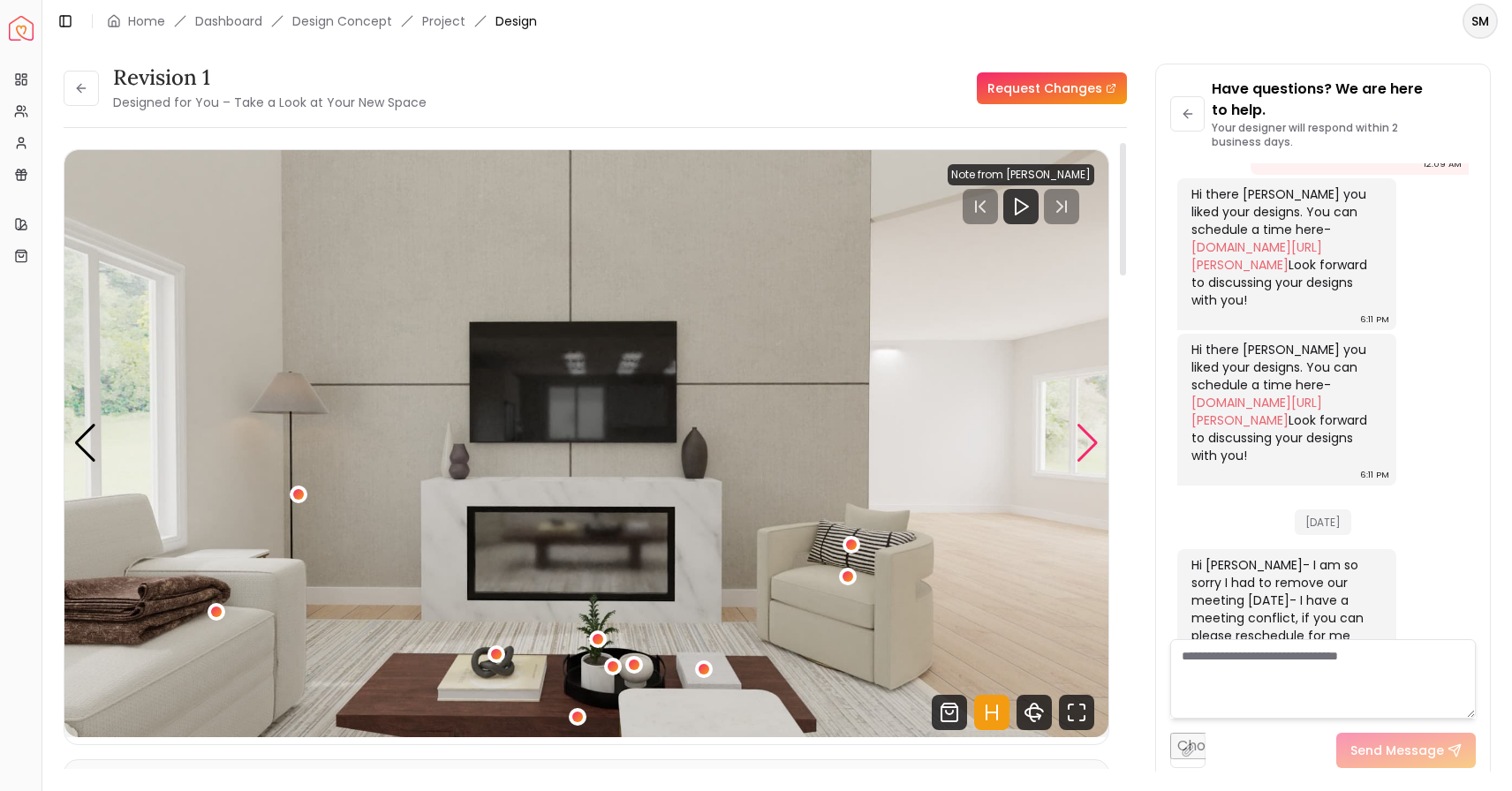
click at [1095, 439] on div "Next slide" at bounding box center [1088, 443] width 24 height 39
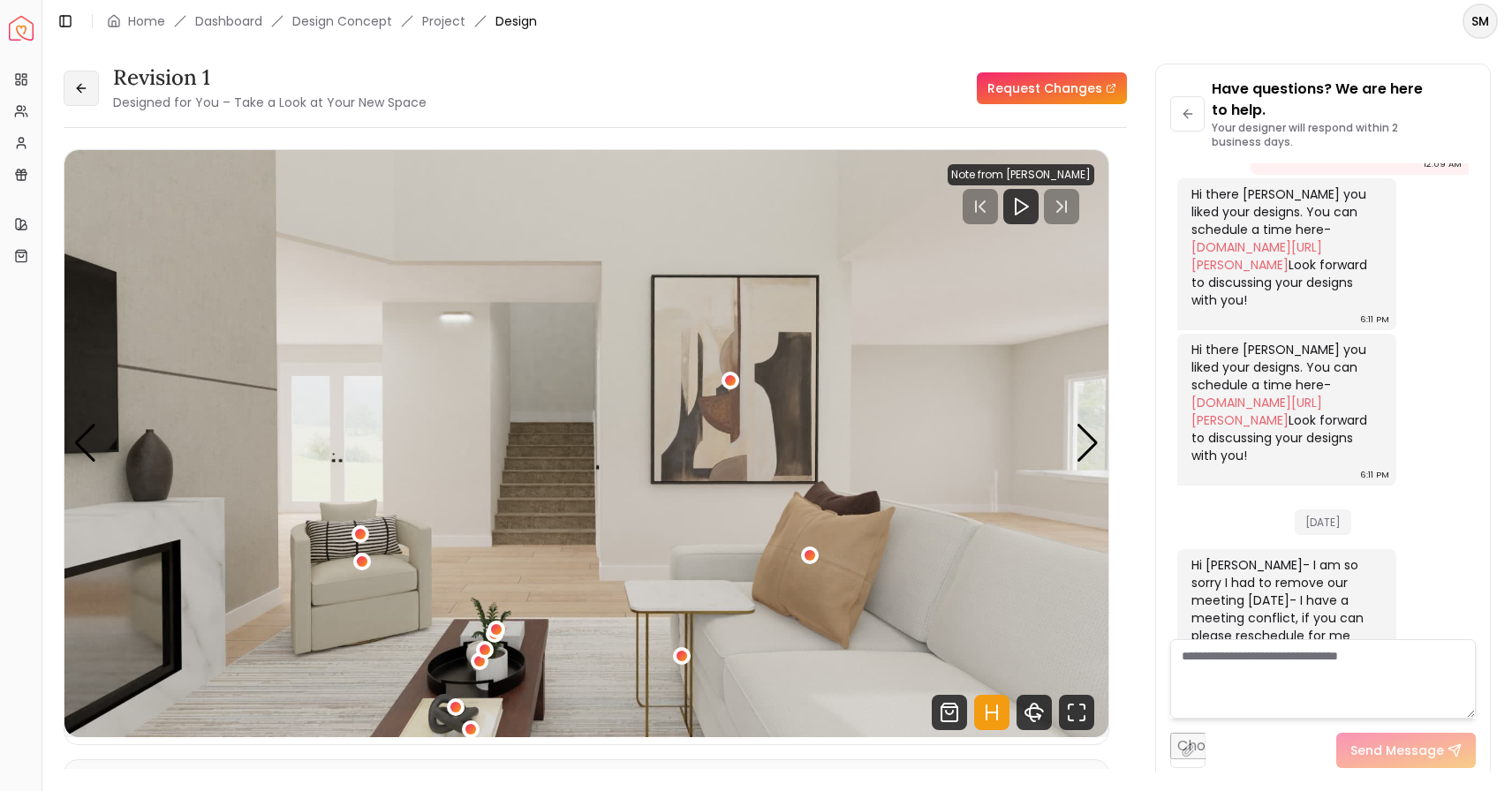
click at [81, 90] on icon at bounding box center [82, 89] width 14 height 14
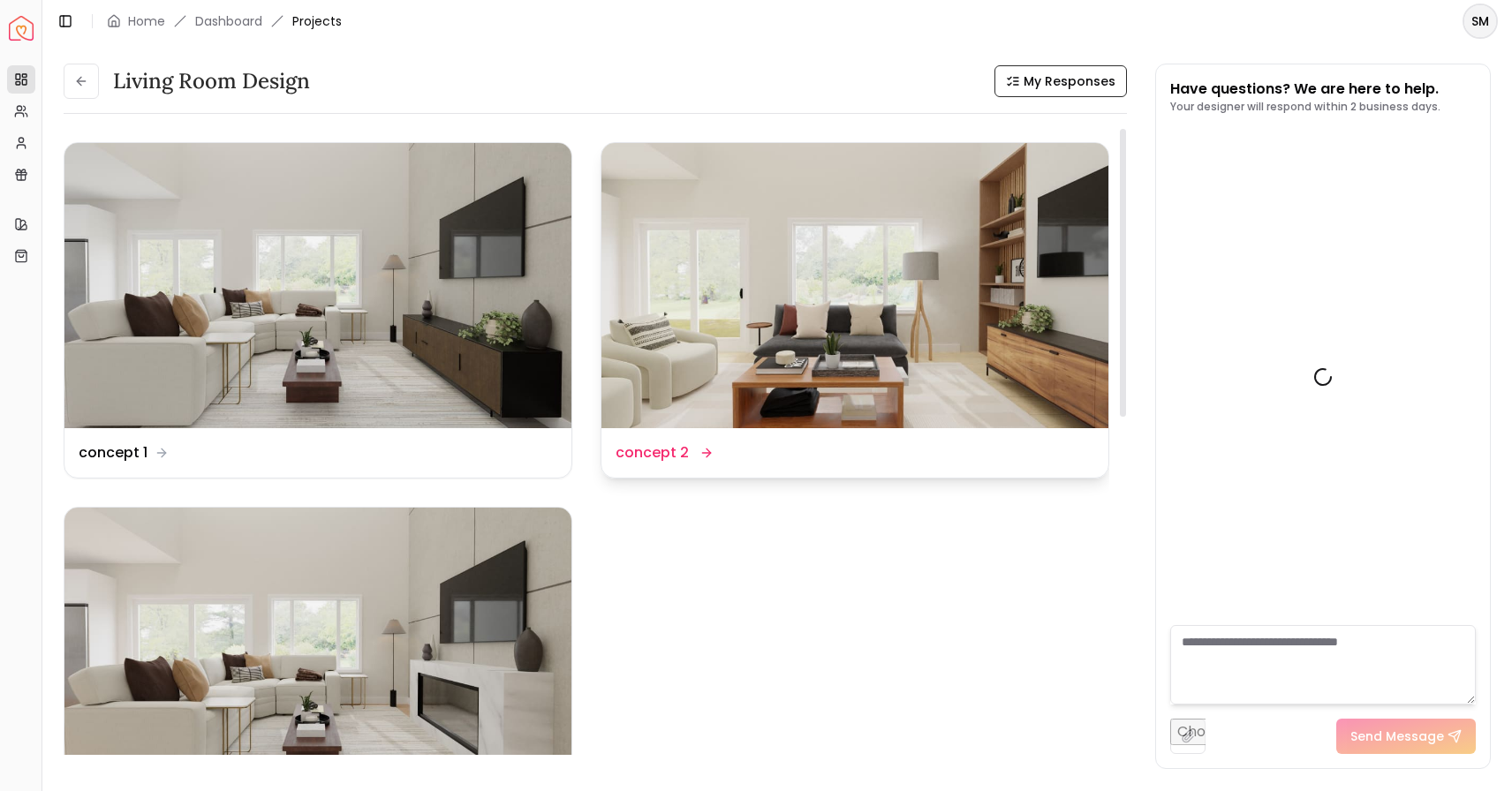
scroll to position [1039, 0]
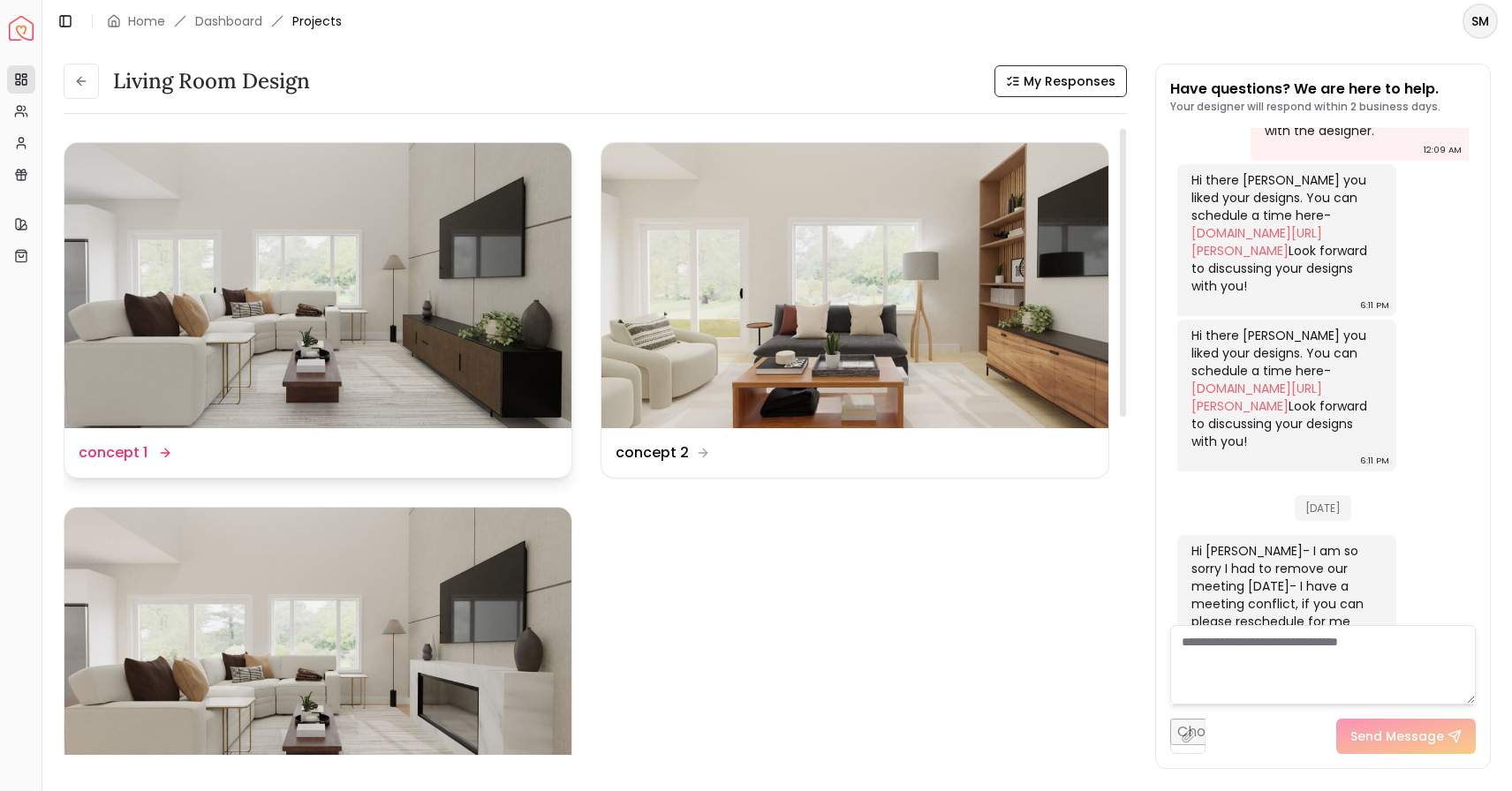
click at [315, 307] on img at bounding box center [318, 286] width 507 height 285
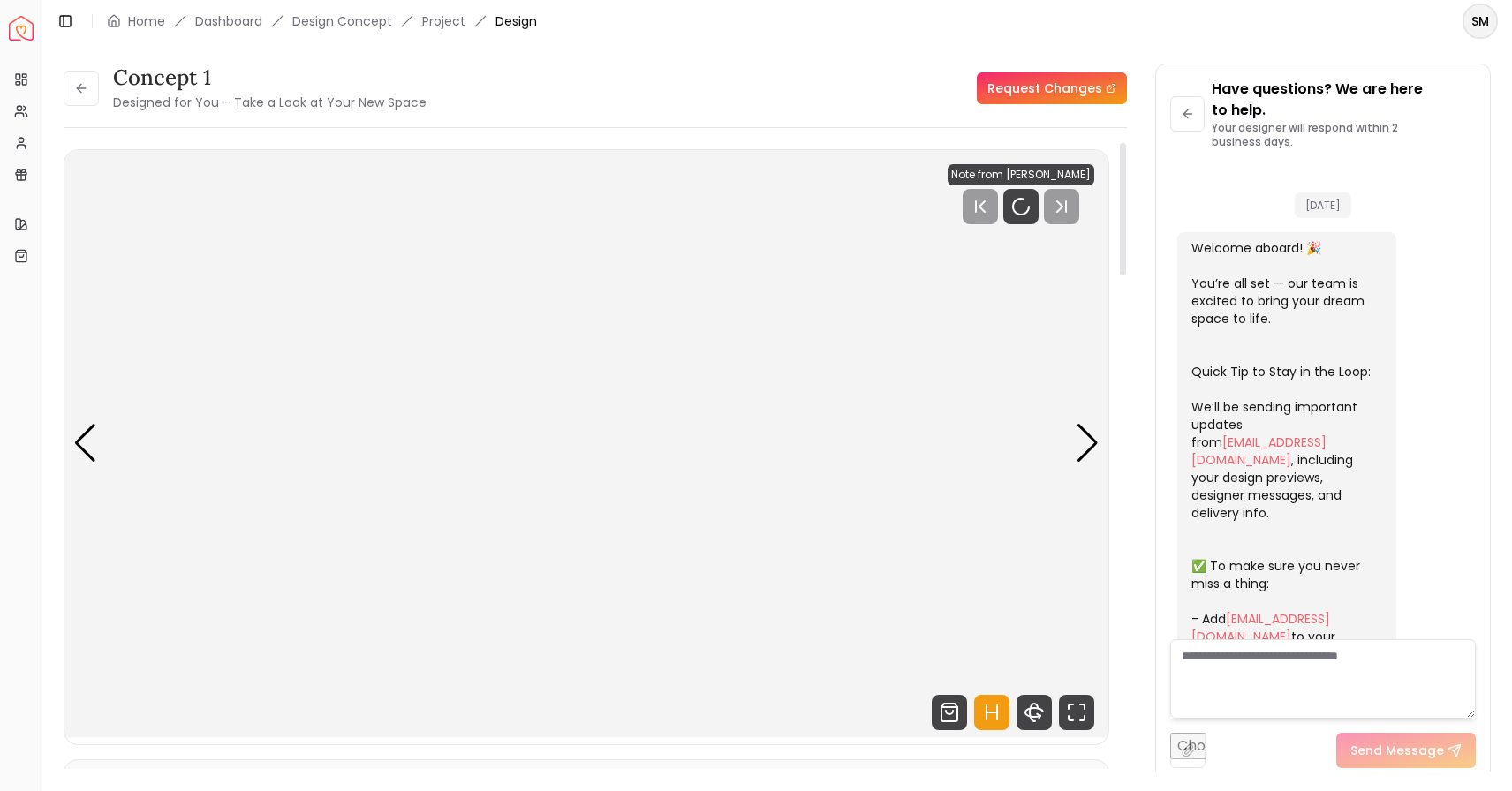
scroll to position [1061, 0]
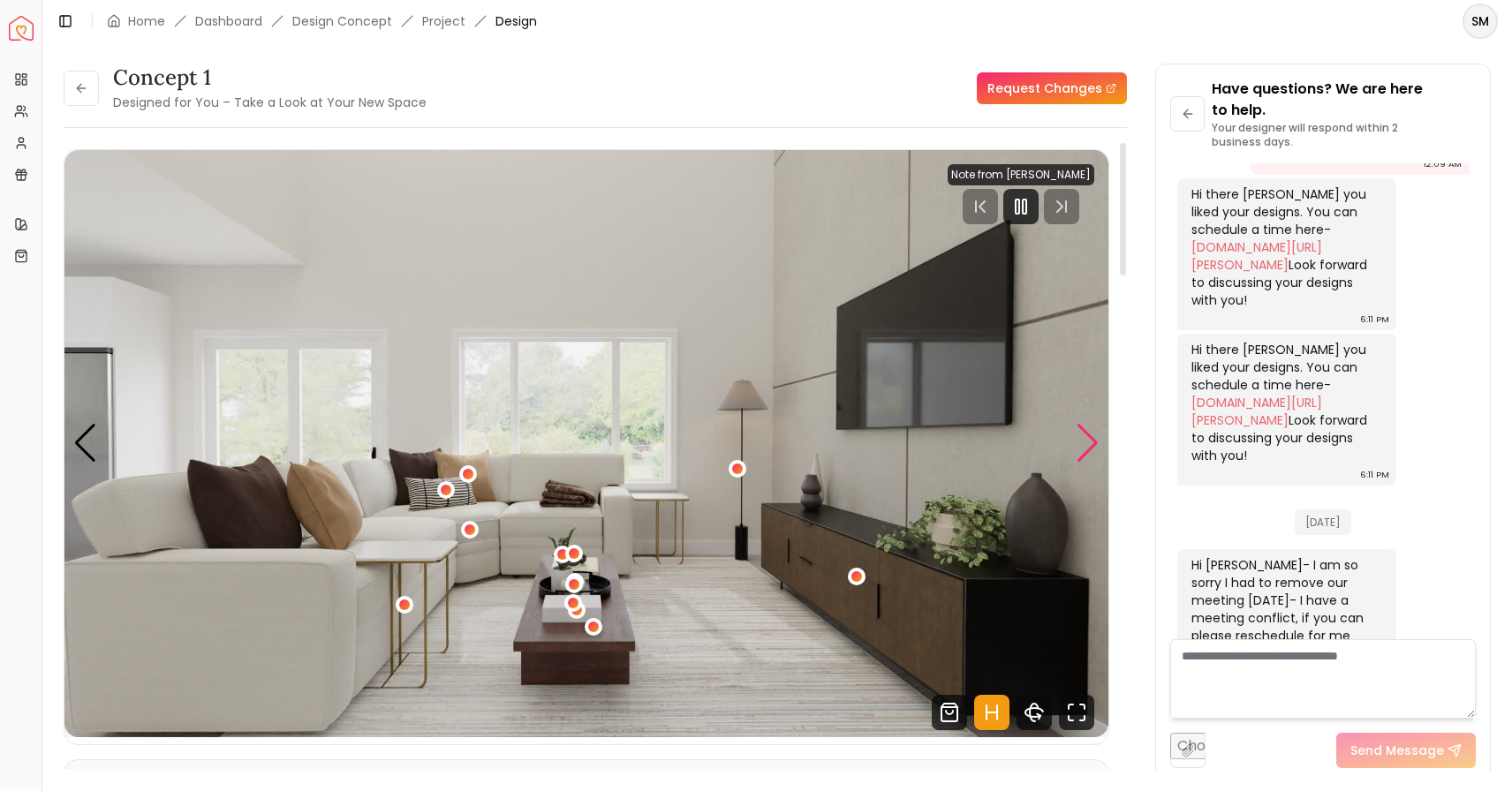
click at [1093, 441] on div "Next slide" at bounding box center [1088, 443] width 24 height 39
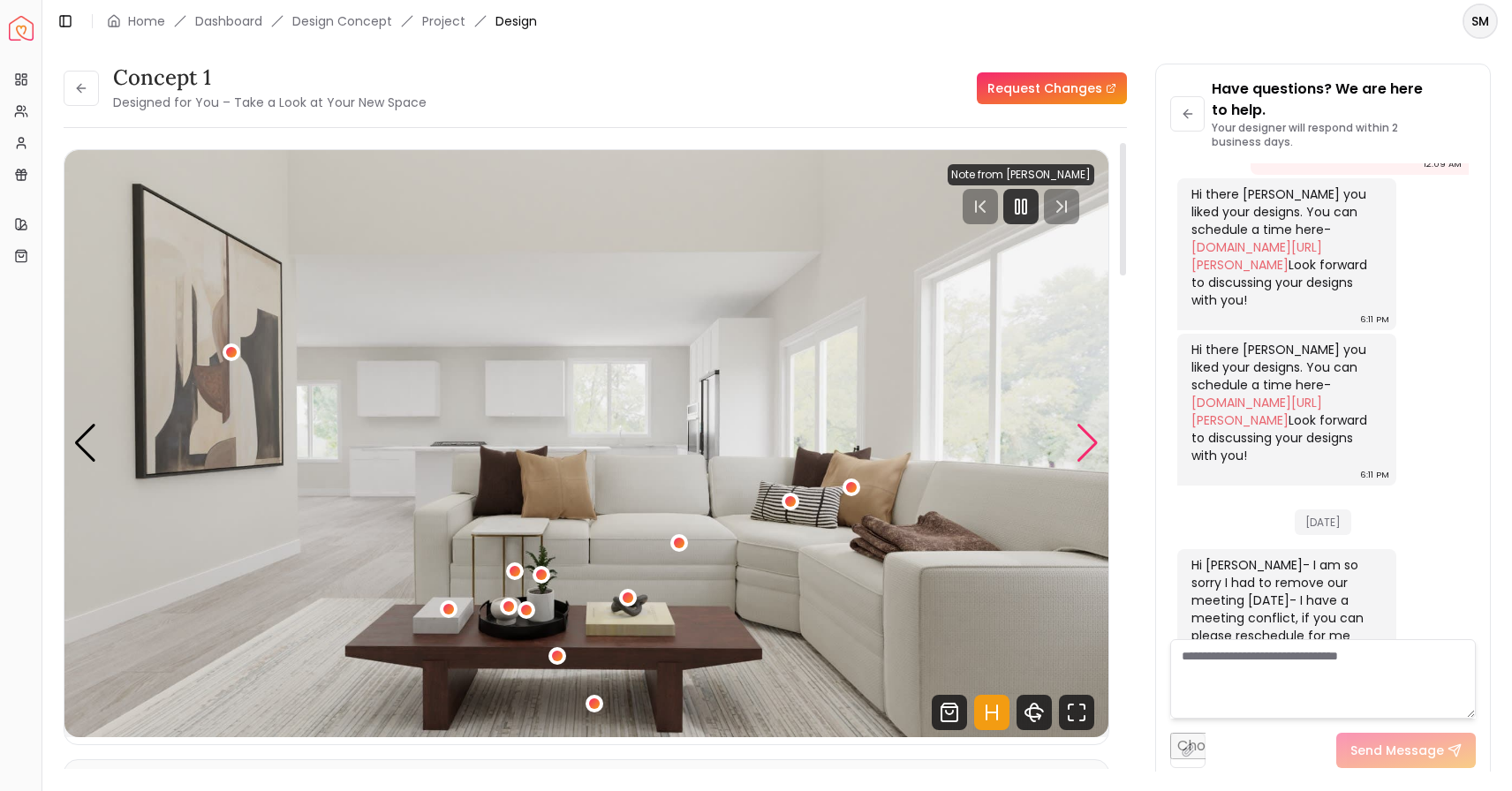
click at [1093, 441] on div "Next slide" at bounding box center [1088, 443] width 24 height 39
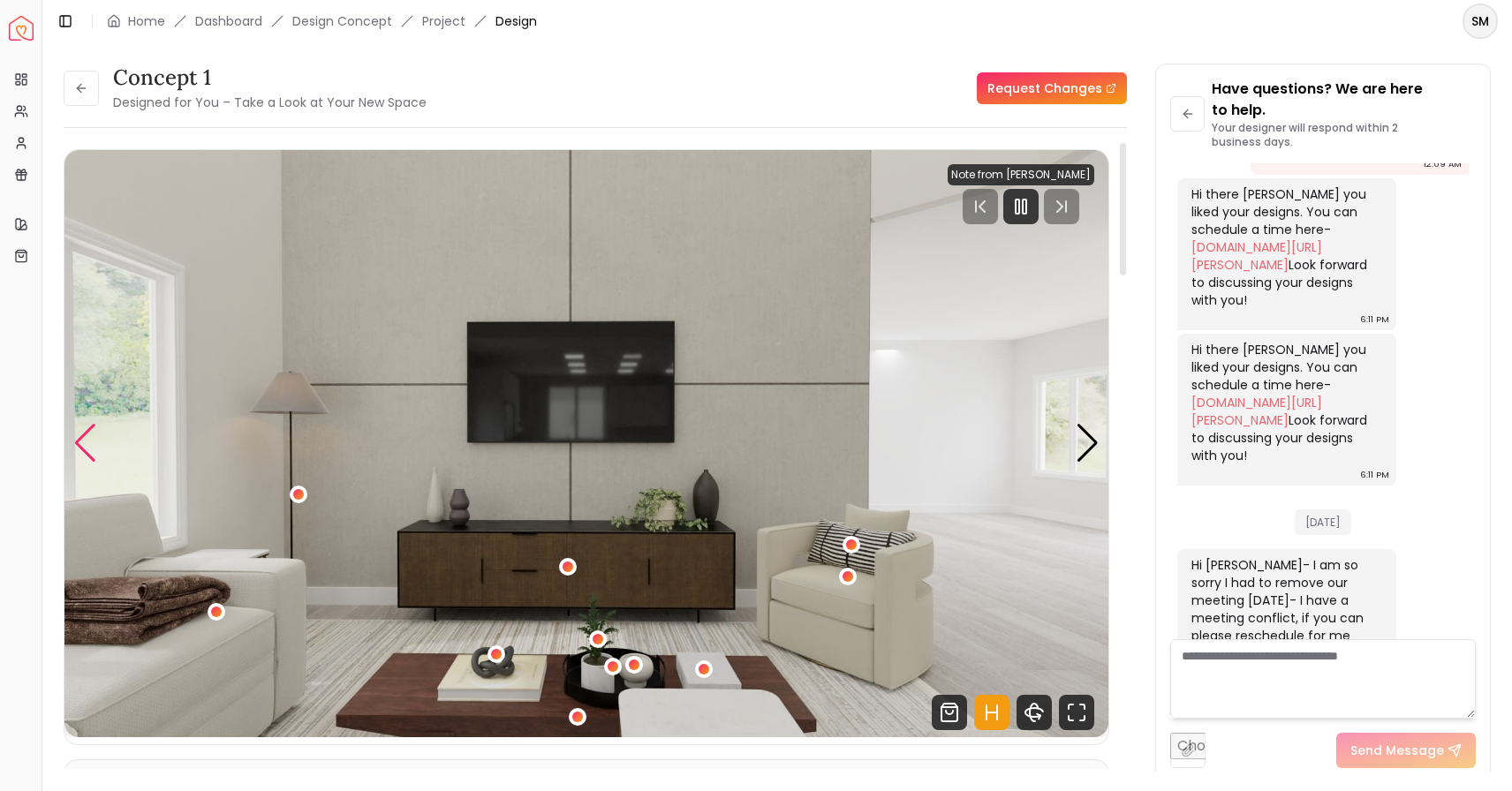
click at [91, 441] on div "Previous slide" at bounding box center [85, 443] width 24 height 39
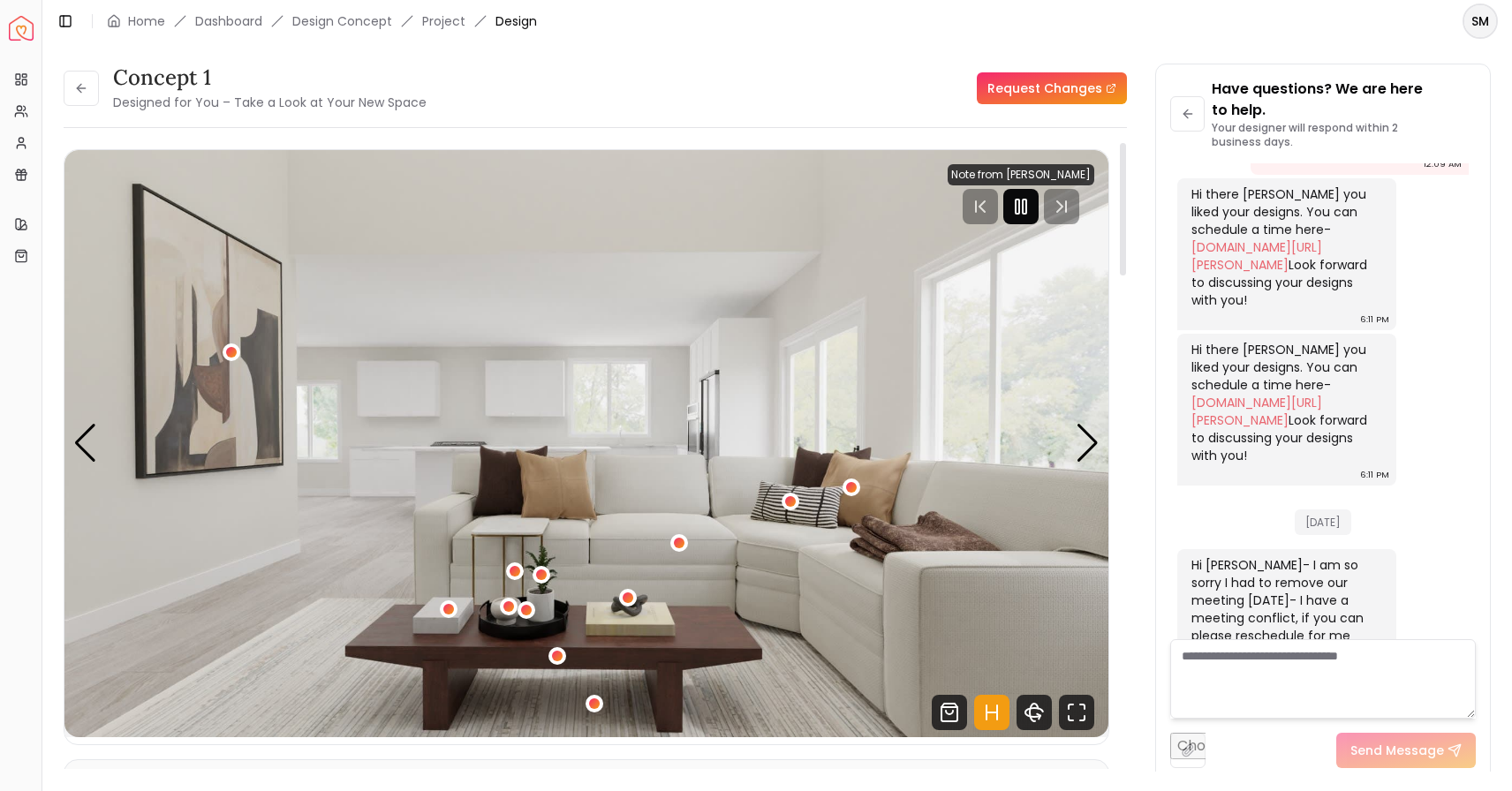
click at [1022, 210] on icon "Pause" at bounding box center [1022, 207] width 22 height 21
click at [653, 388] on img "2 / 5" at bounding box center [586, 443] width 1044 height 587
click at [65, 89] on div "Projects Projects" at bounding box center [74, 80] width 73 height 30
click at [79, 92] on icon at bounding box center [82, 89] width 14 height 14
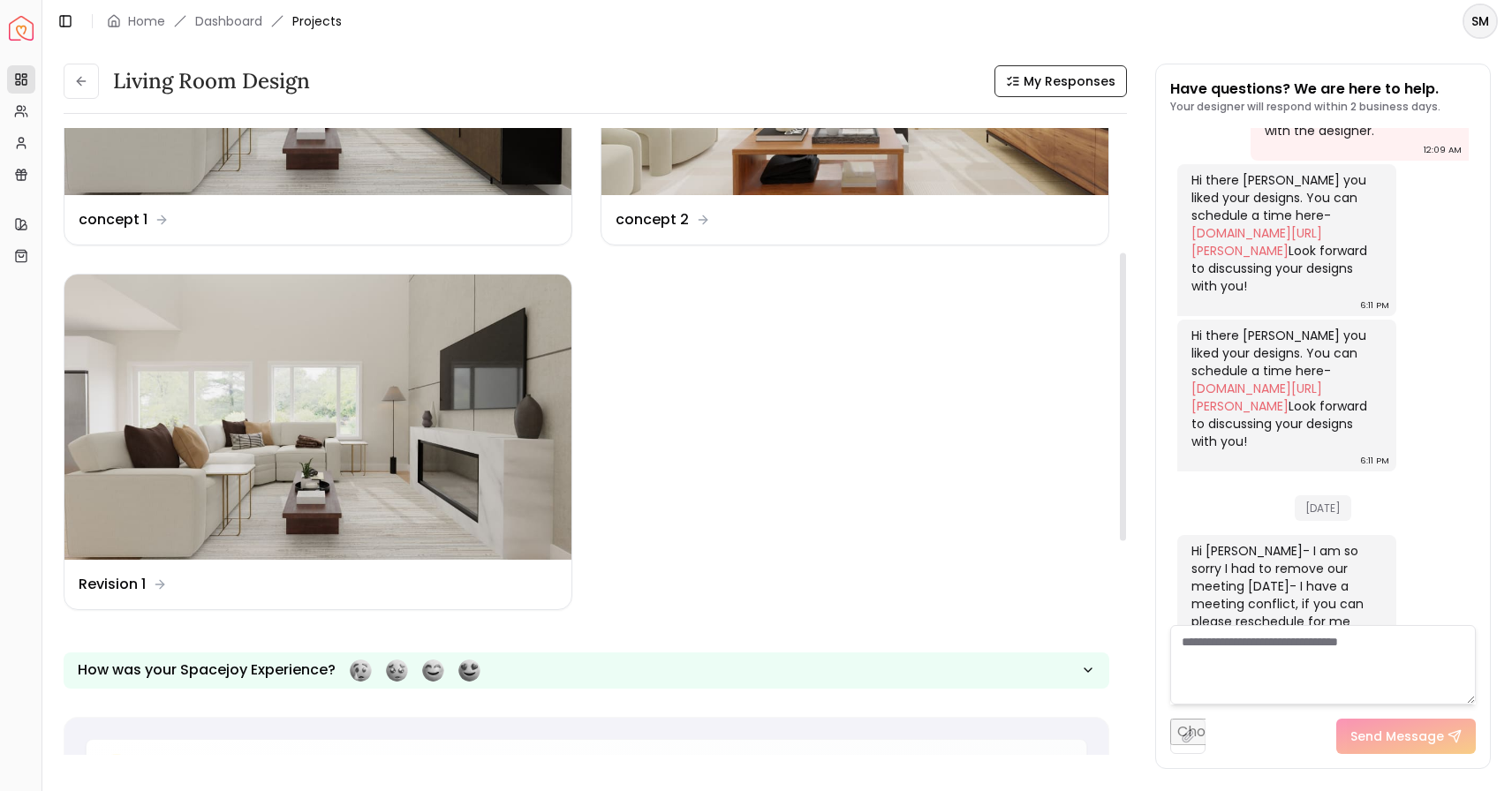
scroll to position [148, 0]
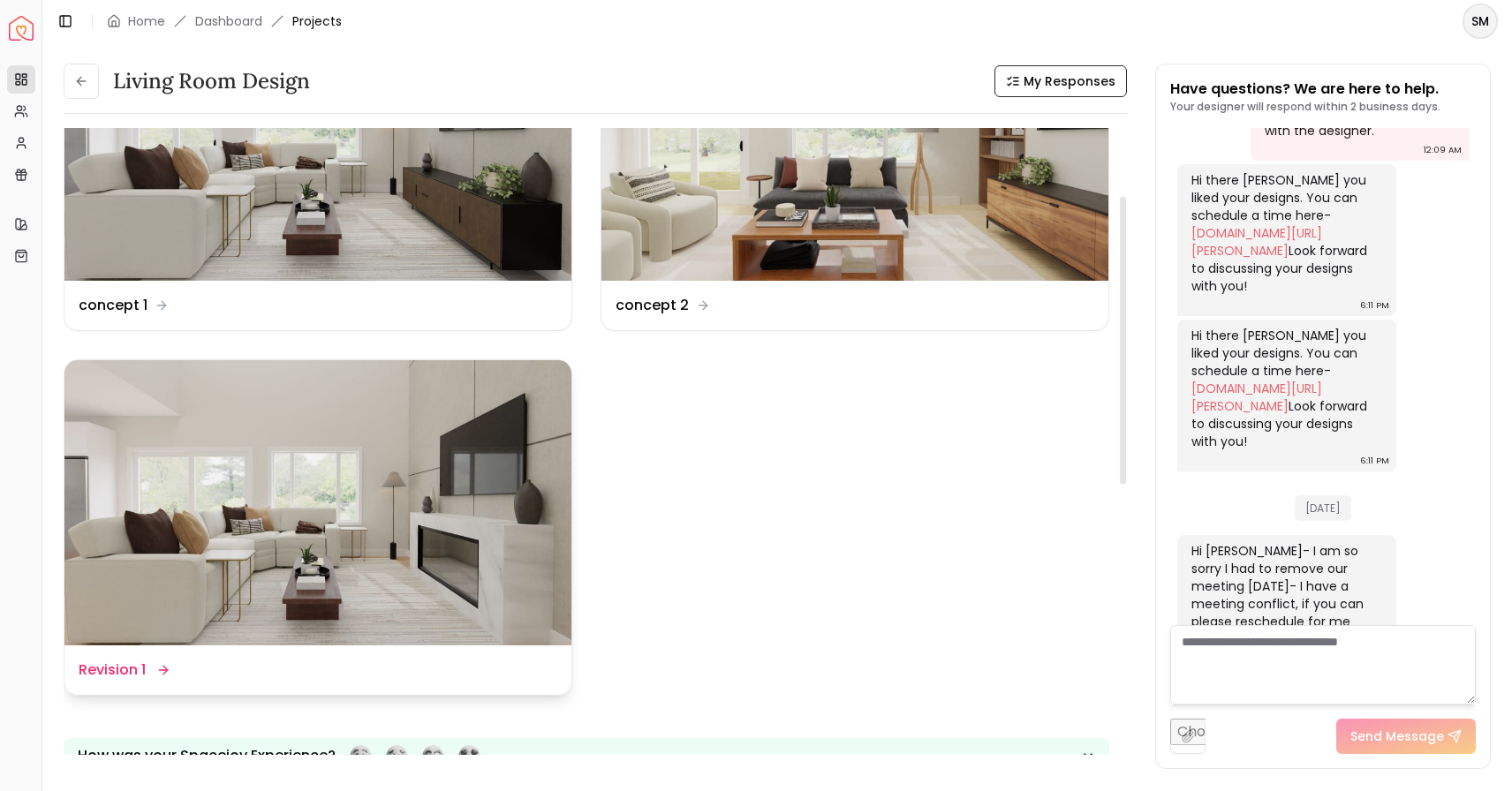
click at [311, 452] on img at bounding box center [318, 503] width 507 height 285
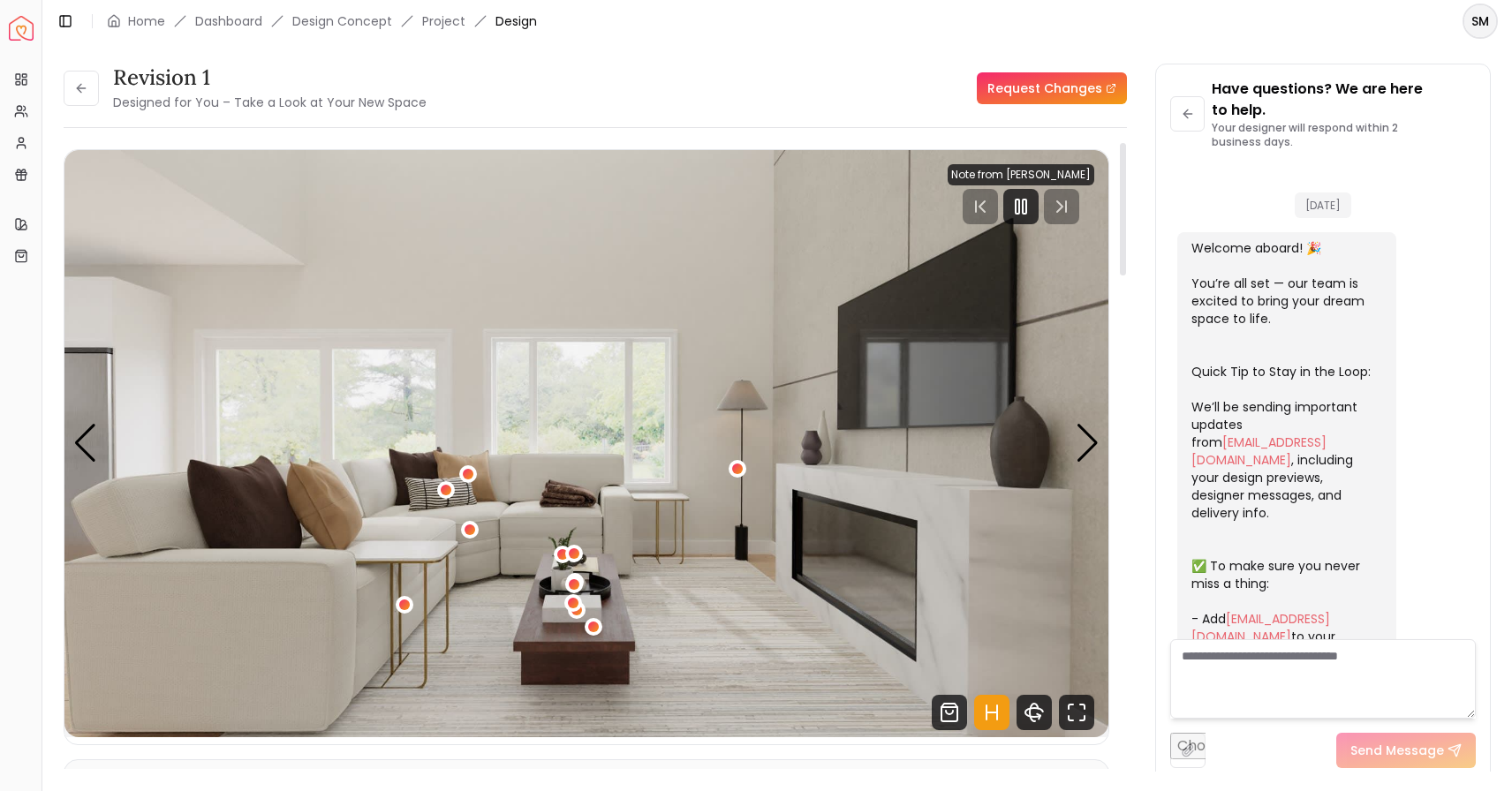
scroll to position [1061, 0]
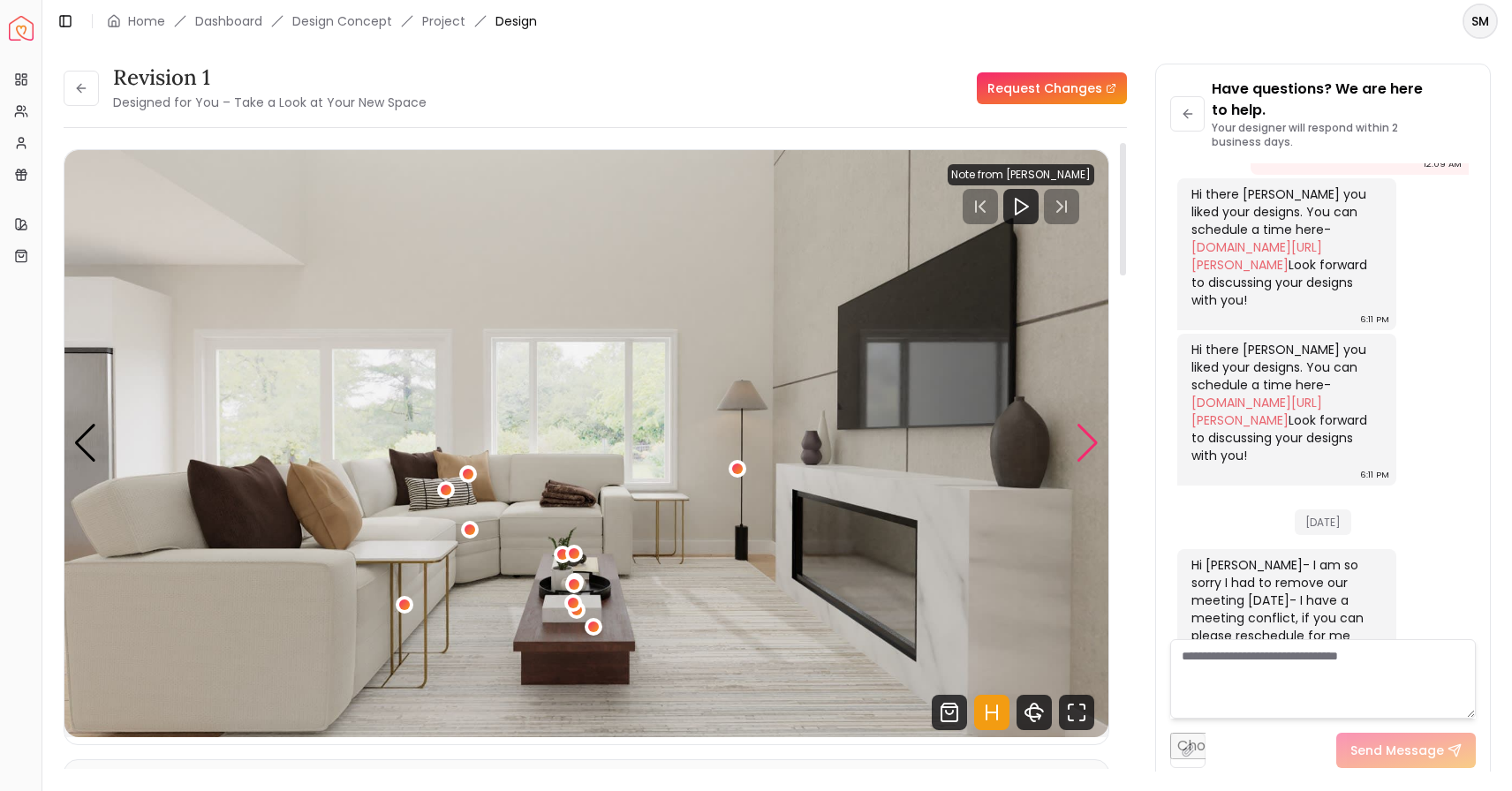
click at [1087, 440] on div "Next slide" at bounding box center [1088, 443] width 24 height 39
